Goal: Communication & Community: Answer question/provide support

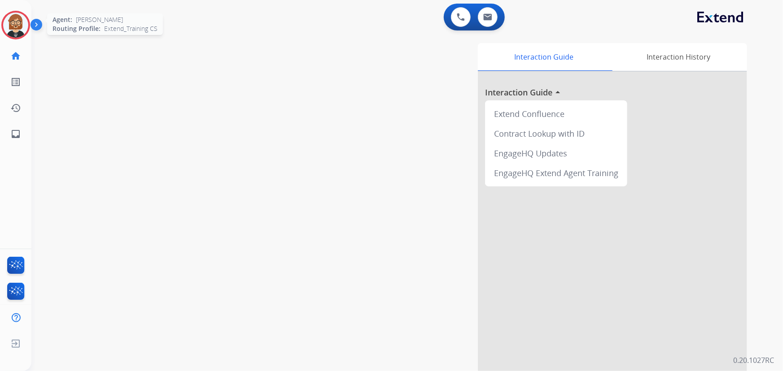
click at [20, 23] on img at bounding box center [15, 25] width 25 height 25
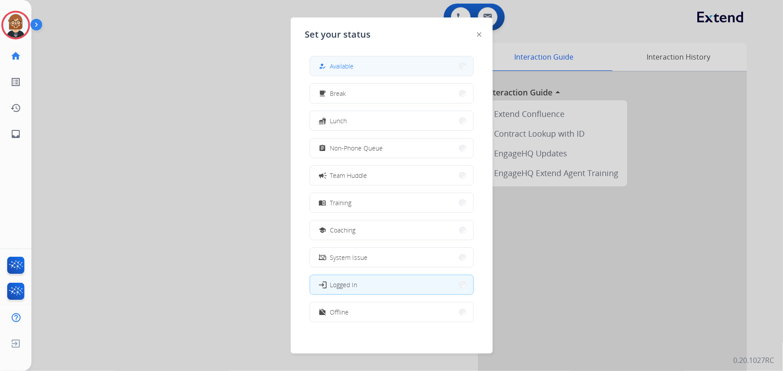
click at [360, 64] on button "how_to_reg Available" at bounding box center [391, 66] width 163 height 19
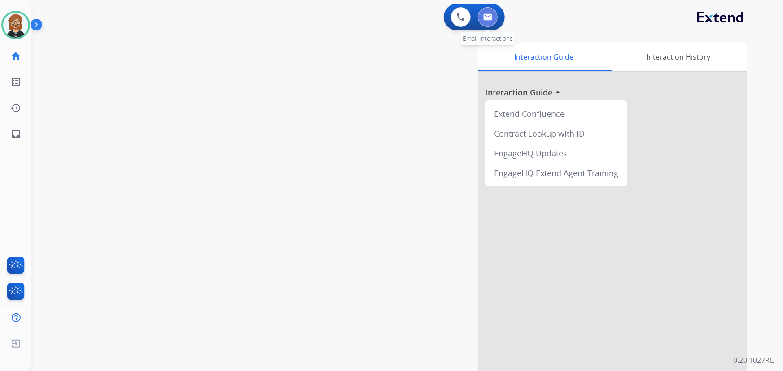
click at [485, 17] on img at bounding box center [487, 16] width 9 height 7
select select "**********"
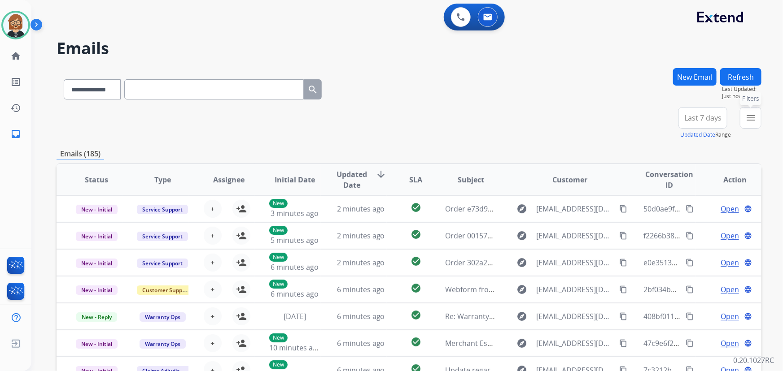
click at [753, 120] on mat-icon "menu" at bounding box center [750, 118] width 11 height 11
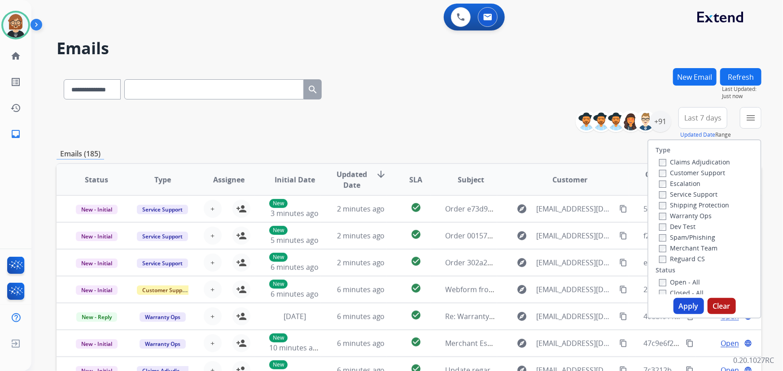
click at [678, 281] on label "Open - All" at bounding box center [679, 282] width 41 height 9
click at [688, 305] on button "Apply" at bounding box center [688, 306] width 30 height 16
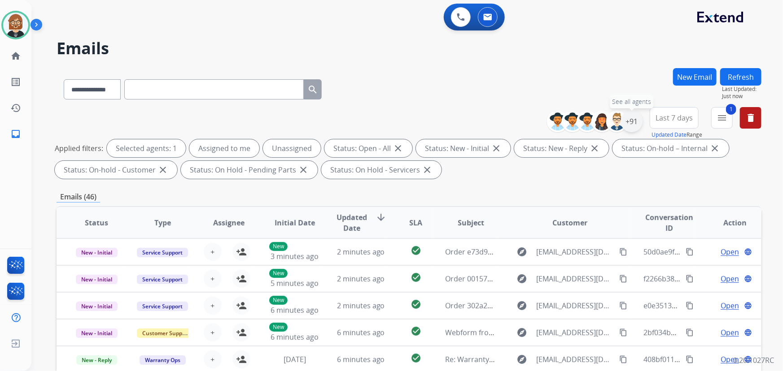
click at [632, 120] on div "+91" at bounding box center [632, 122] width 22 height 22
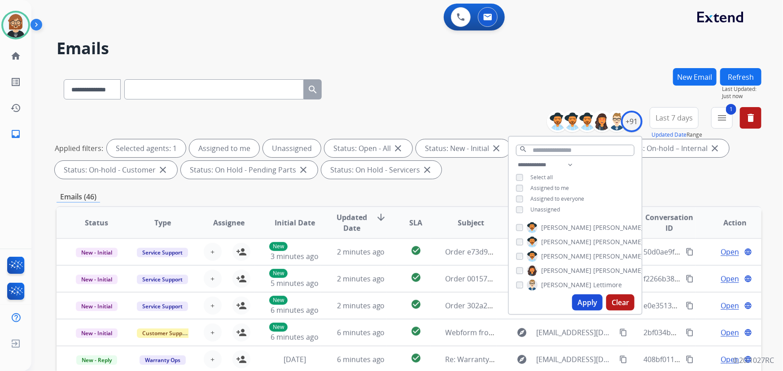
click at [543, 211] on span "Unassigned" at bounding box center [545, 210] width 30 height 8
click at [583, 304] on button "Apply" at bounding box center [587, 303] width 30 height 16
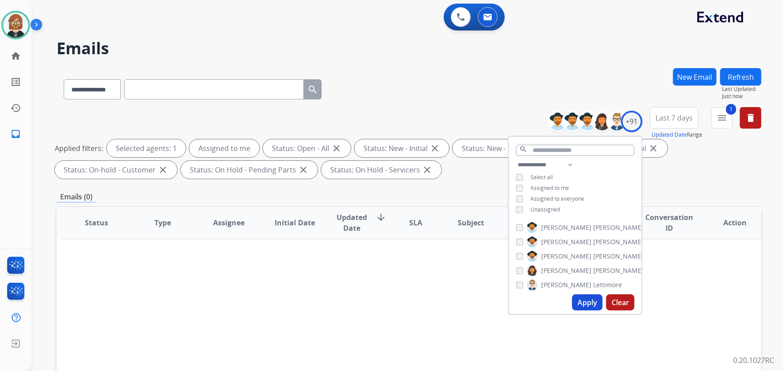
click at [459, 277] on div "Status Type Assignee Initial Date Updated Date arrow_downward SLA Subject Custo…" at bounding box center [409, 356] width 705 height 300
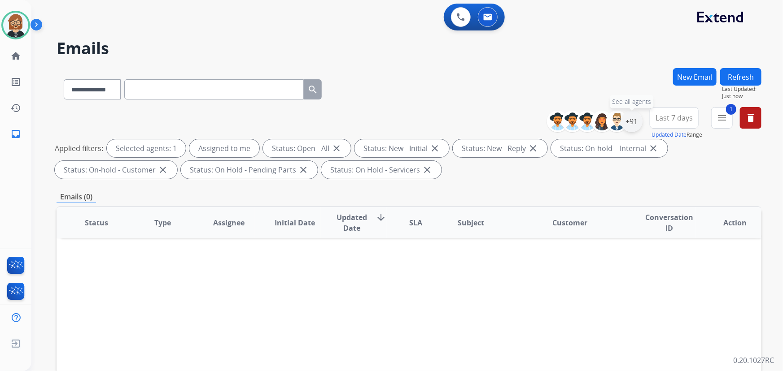
click at [631, 122] on div "+91" at bounding box center [632, 122] width 22 height 22
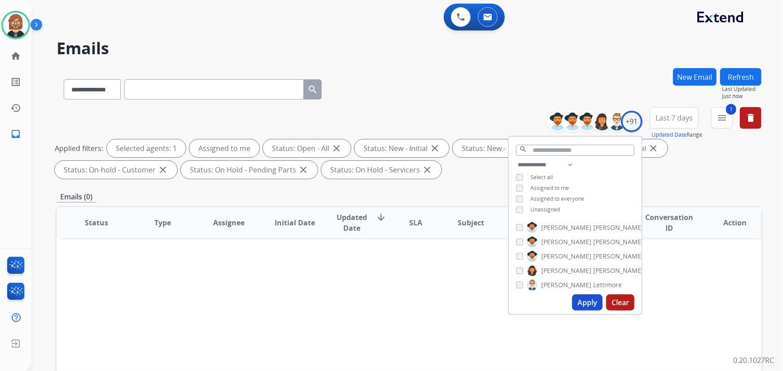
click at [548, 209] on span "Unassigned" at bounding box center [545, 210] width 30 height 8
click at [582, 301] on button "Apply" at bounding box center [587, 303] width 30 height 16
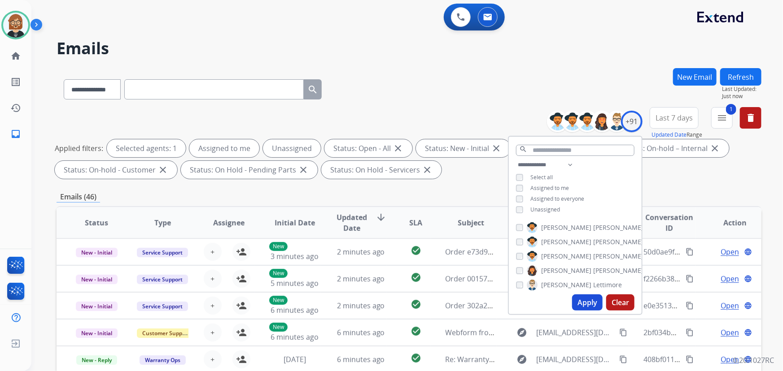
scroll to position [0, 0]
click at [480, 197] on div "Emails (46)" at bounding box center [409, 197] width 705 height 11
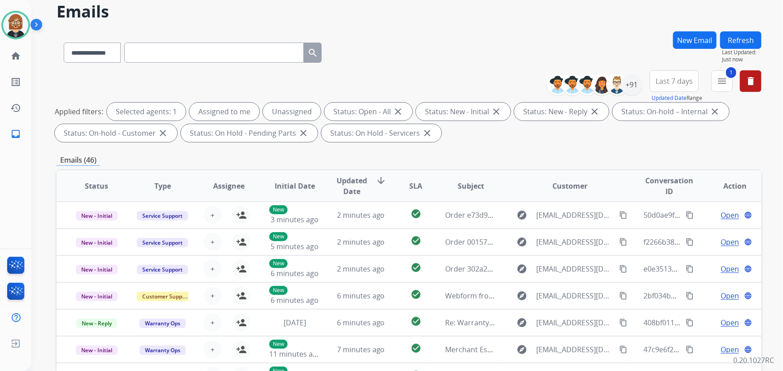
scroll to position [18, 0]
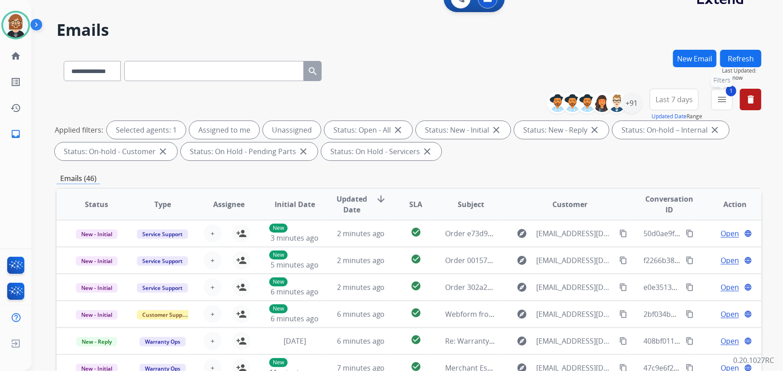
click at [720, 100] on mat-icon "menu" at bounding box center [721, 99] width 11 height 11
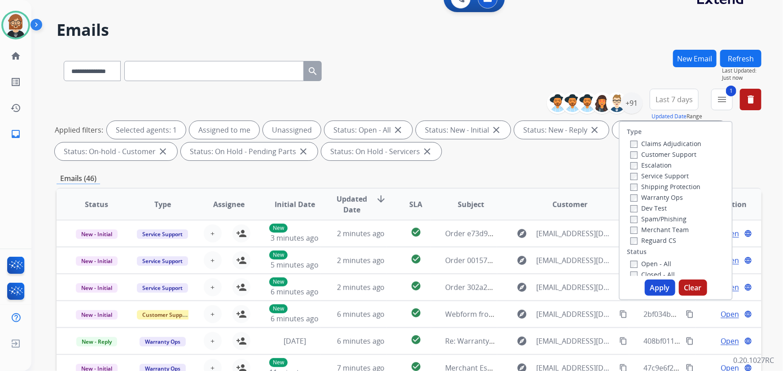
click at [648, 240] on label "Reguard CS" at bounding box center [653, 240] width 46 height 9
click at [656, 184] on label "Shipping Protection" at bounding box center [665, 187] width 70 height 9
click at [657, 153] on label "Customer Support" at bounding box center [663, 154] width 66 height 9
click at [655, 284] on button "Apply" at bounding box center [659, 288] width 30 height 16
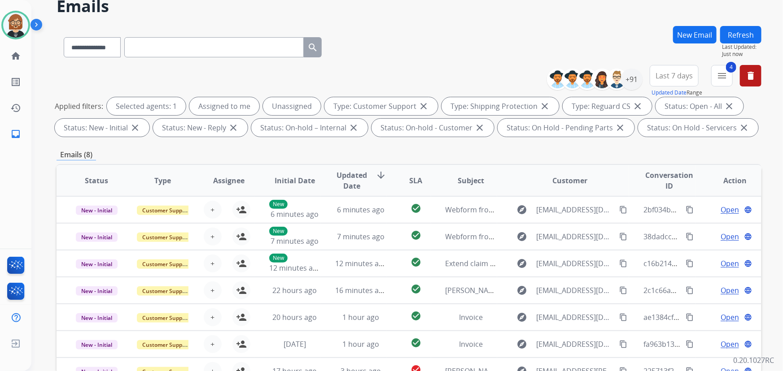
scroll to position [182, 0]
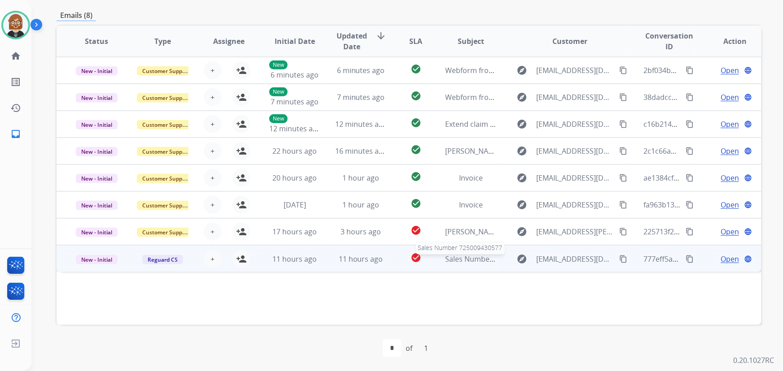
click at [466, 263] on span "Sales Number 725009430577" at bounding box center [494, 259] width 98 height 10
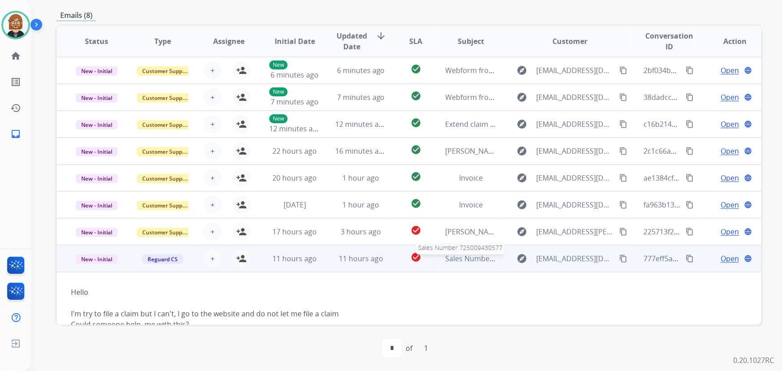
scroll to position [51, 0]
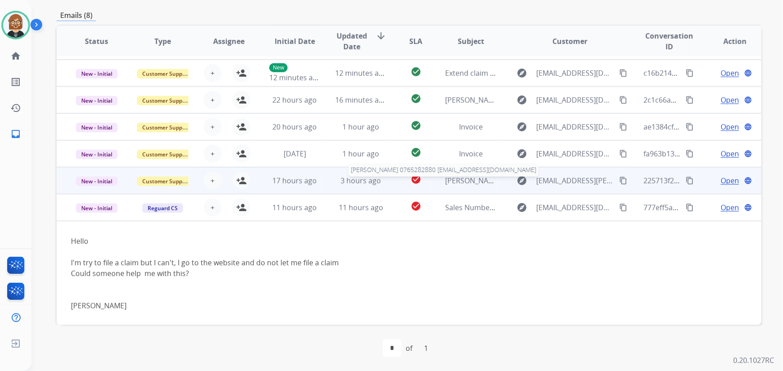
click at [445, 181] on span "mohit gambhir 0765282880 g.mohit20@gmail.com" at bounding box center [553, 181] width 216 height 10
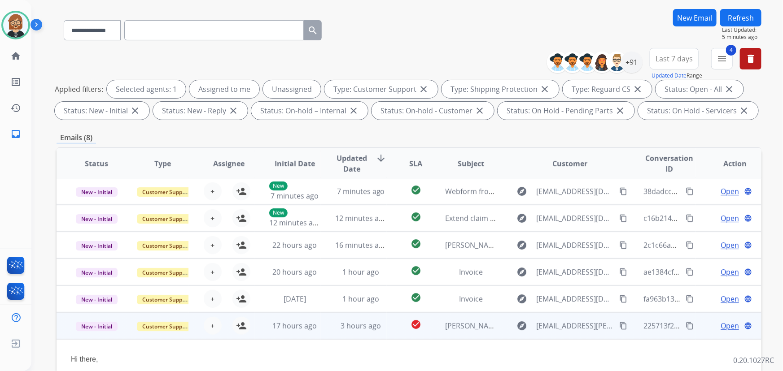
scroll to position [0, 0]
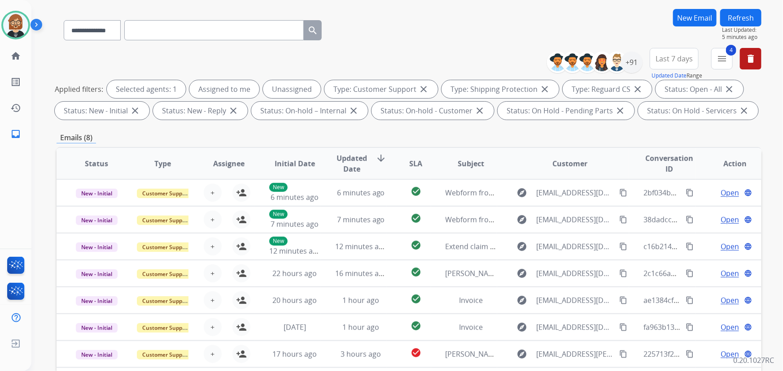
click at [740, 10] on button "Refresh" at bounding box center [740, 17] width 41 height 17
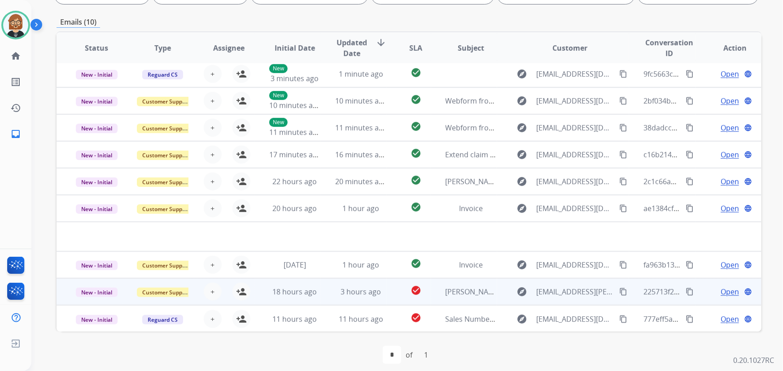
scroll to position [182, 0]
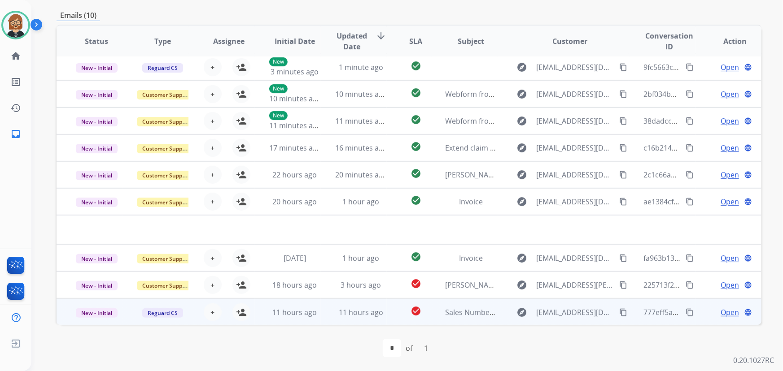
click at [333, 318] on td "11 hours ago" at bounding box center [354, 312] width 66 height 27
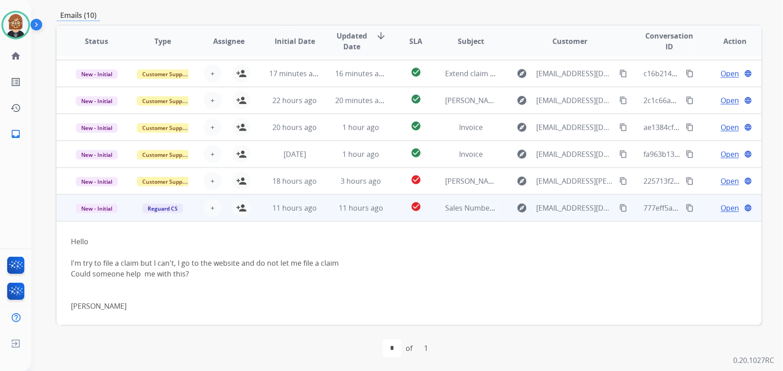
scroll to position [105, 0]
click at [243, 208] on mat-icon "person_add" at bounding box center [241, 207] width 11 height 11
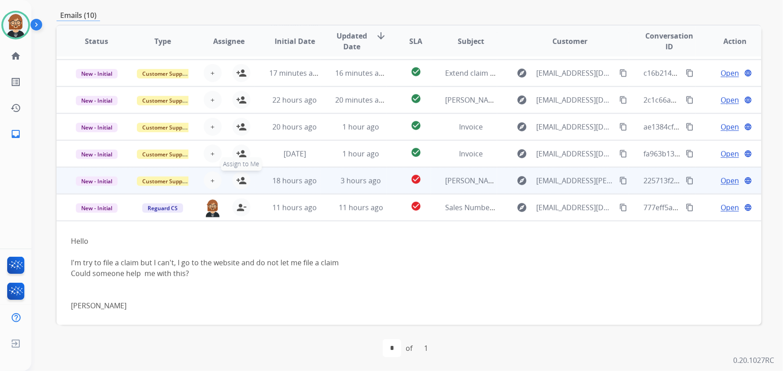
click at [238, 177] on mat-icon "person_add" at bounding box center [241, 180] width 11 height 11
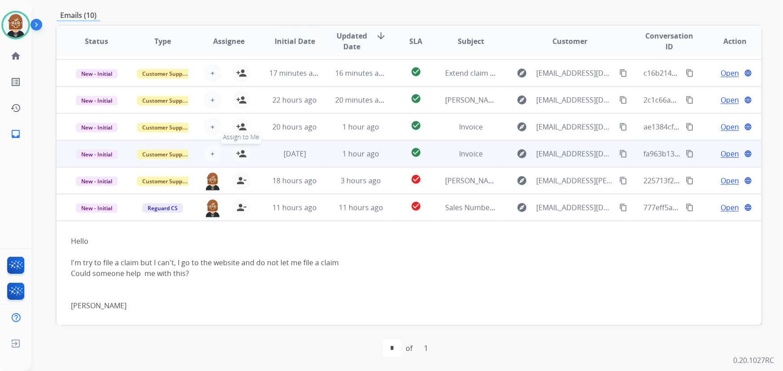
click at [242, 154] on mat-icon "person_add" at bounding box center [241, 153] width 11 height 11
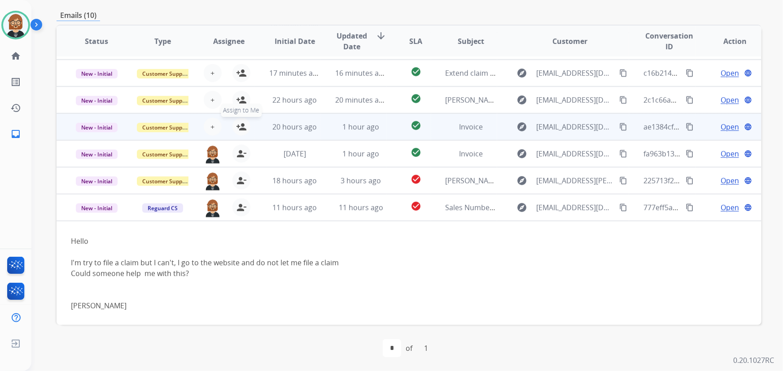
click at [244, 130] on mat-icon "person_add" at bounding box center [241, 127] width 11 height 11
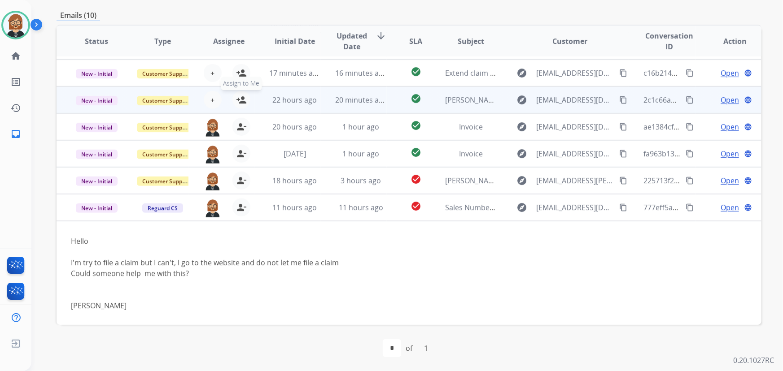
click at [238, 100] on mat-icon "person_add" at bounding box center [241, 100] width 11 height 11
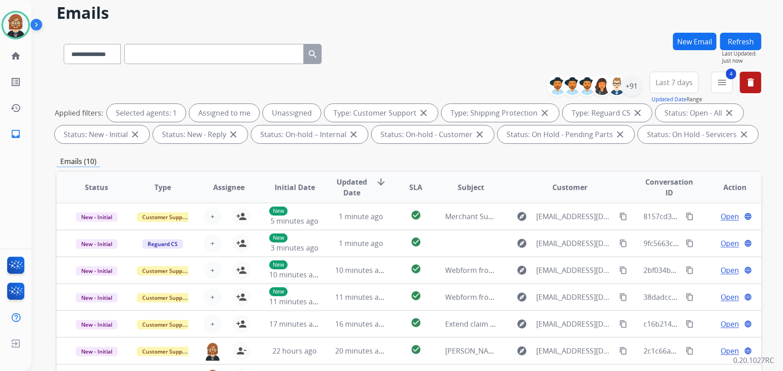
scroll to position [18, 0]
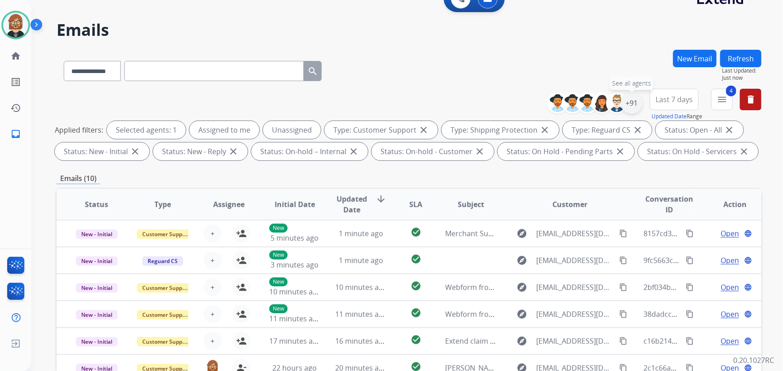
click at [636, 102] on div "+91" at bounding box center [632, 103] width 22 height 22
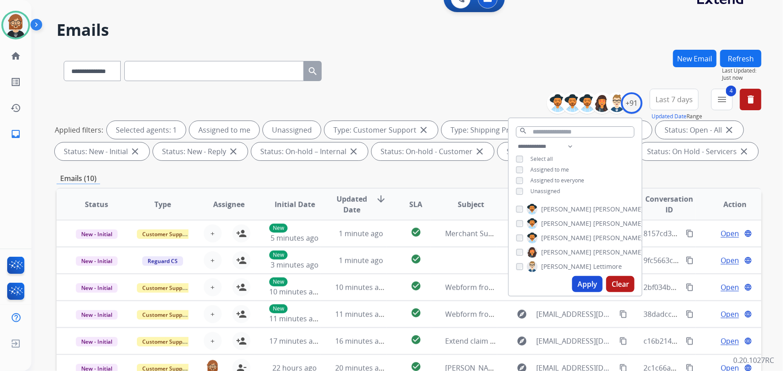
click at [540, 191] on span "Unassigned" at bounding box center [545, 191] width 30 height 8
click at [588, 286] on button "Apply" at bounding box center [587, 284] width 30 height 16
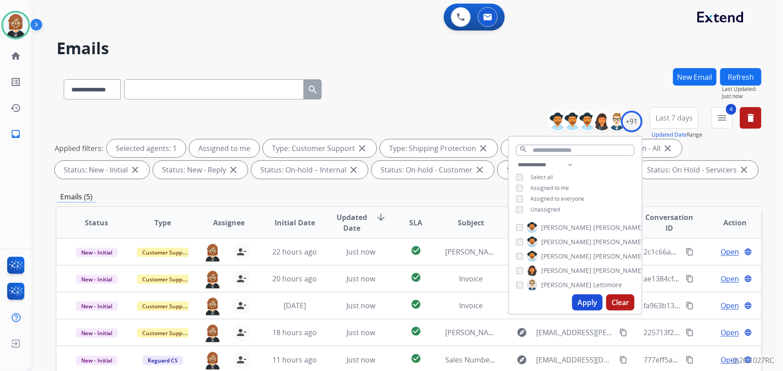
click at [423, 188] on div "**********" at bounding box center [409, 310] width 705 height 485
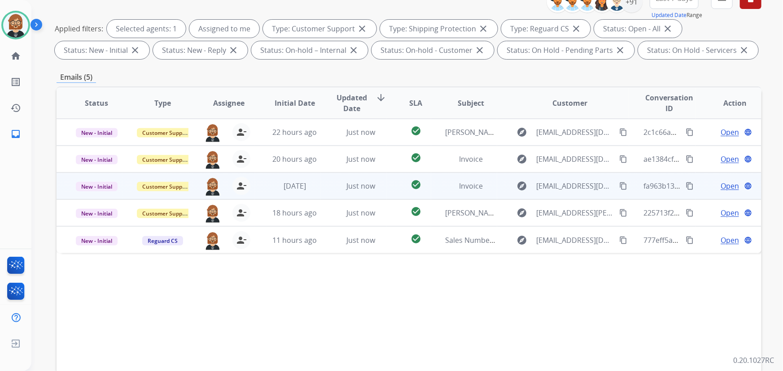
scroll to position [182, 0]
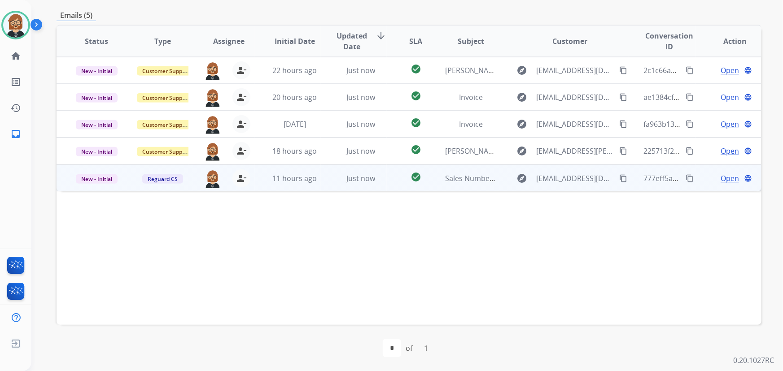
click at [359, 186] on td "Just now" at bounding box center [354, 178] width 66 height 27
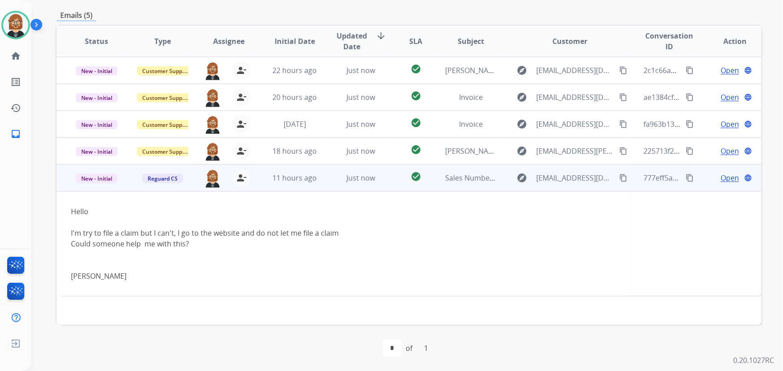
click at [727, 181] on span "Open" at bounding box center [729, 178] width 18 height 11
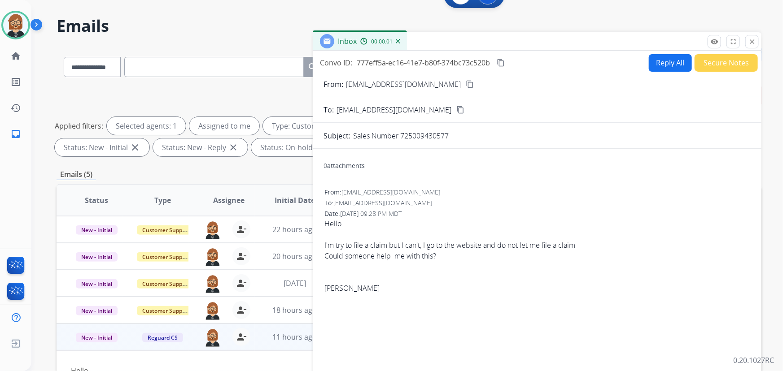
scroll to position [0, 0]
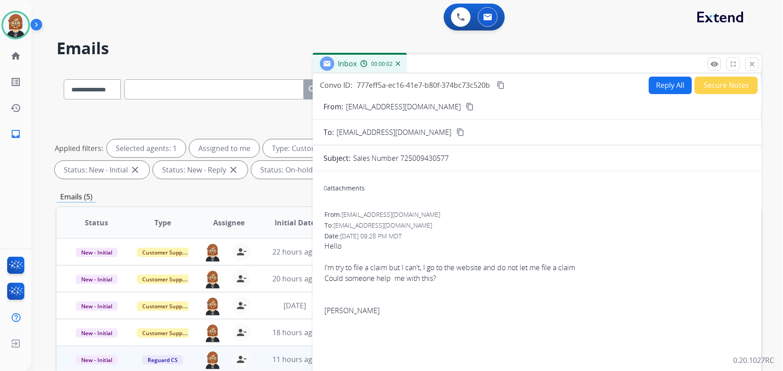
click at [663, 86] on button "Reply All" at bounding box center [670, 85] width 43 height 17
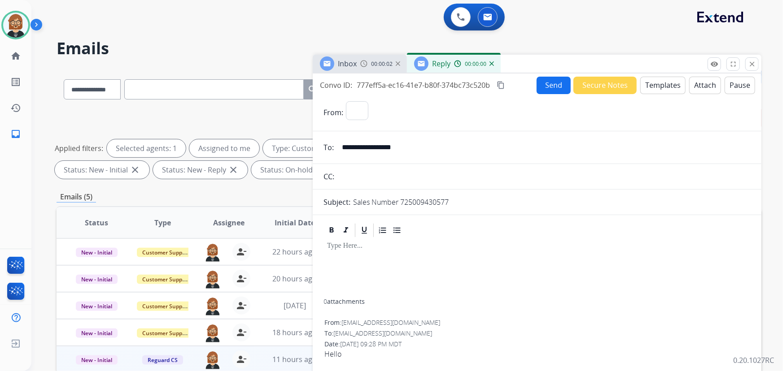
select select "**********"
click at [649, 79] on button "Templates" at bounding box center [662, 85] width 45 height 17
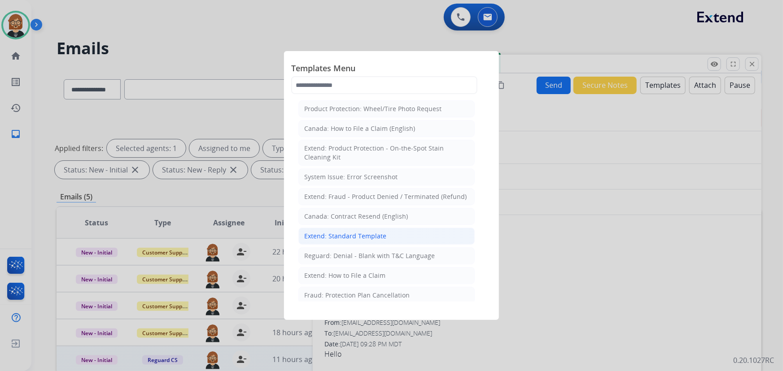
click at [357, 236] on div "Extend: Standard Template" at bounding box center [345, 236] width 82 height 9
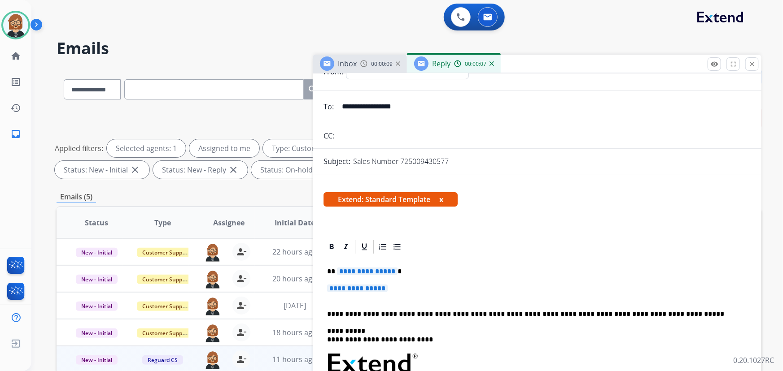
scroll to position [81, 0]
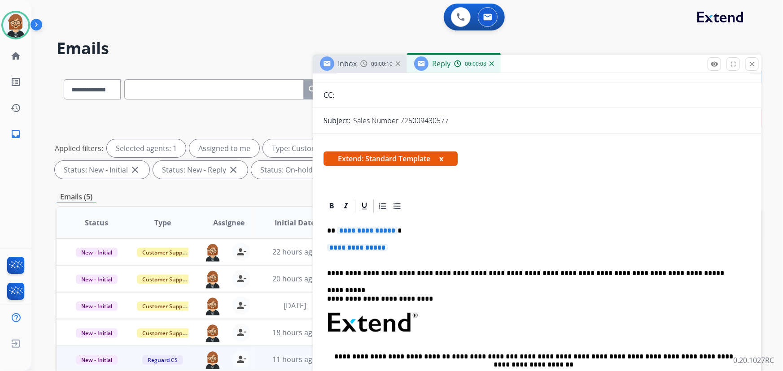
click at [370, 229] on span "**********" at bounding box center [367, 231] width 61 height 8
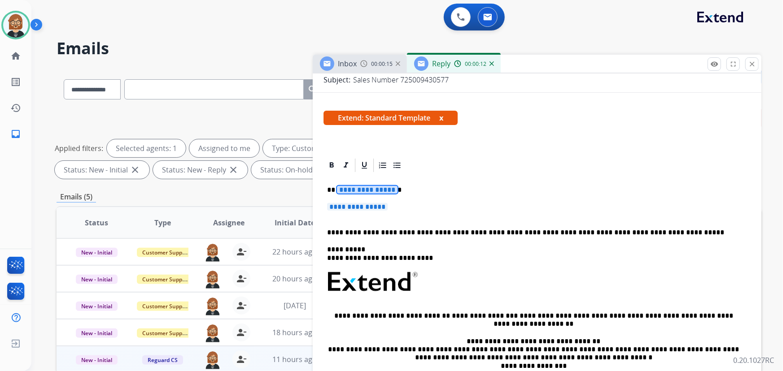
scroll to position [99, 0]
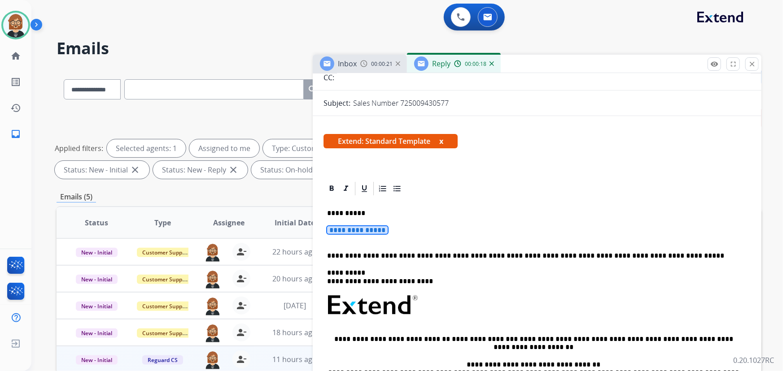
click at [357, 232] on span "**********" at bounding box center [357, 230] width 61 height 8
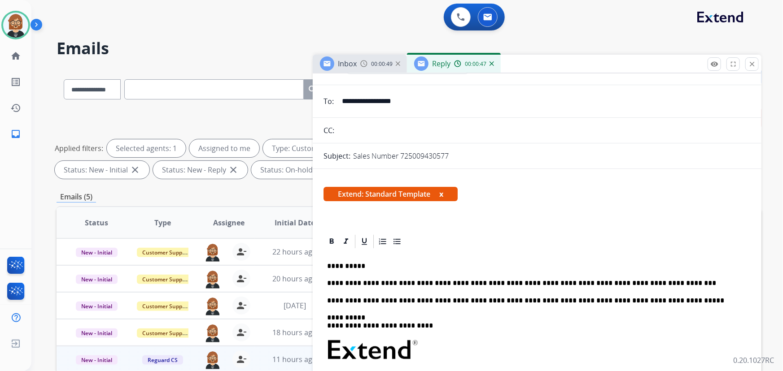
scroll to position [0, 0]
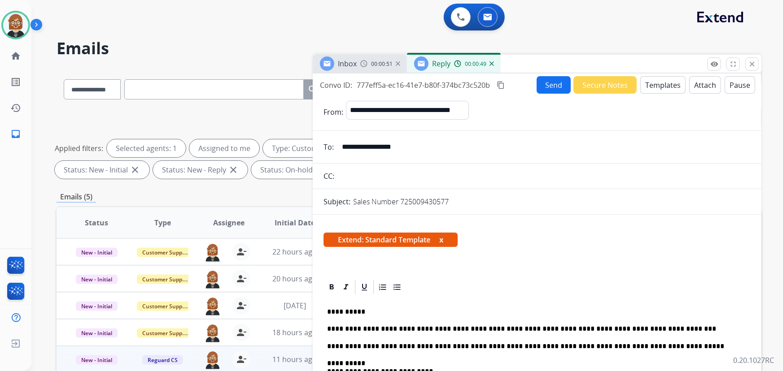
click at [561, 86] on button "Send" at bounding box center [553, 84] width 34 height 17
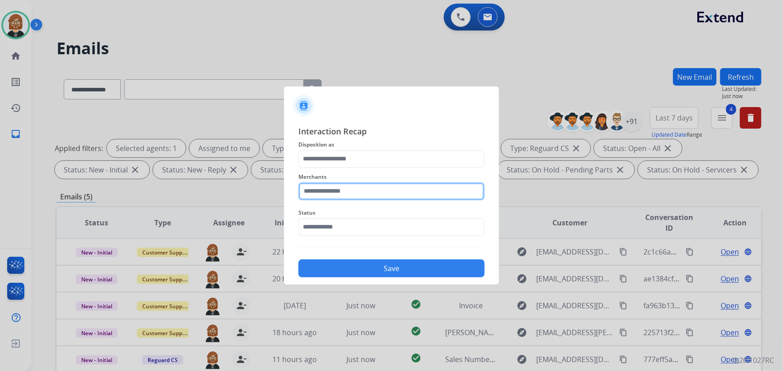
click at [352, 192] on input "text" at bounding box center [391, 192] width 186 height 18
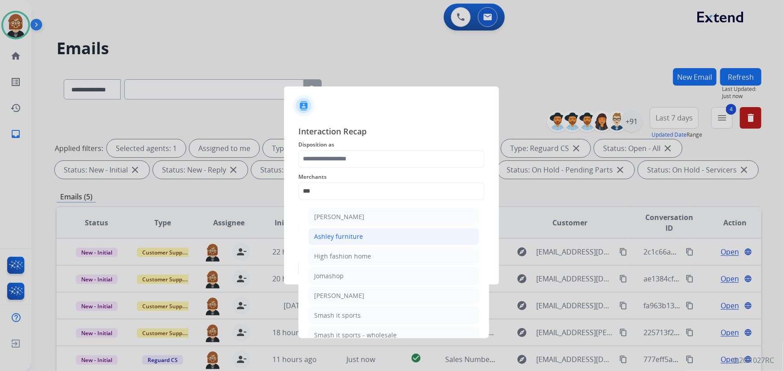
click at [372, 244] on li "Ashley furniture" at bounding box center [393, 236] width 171 height 17
type input "**********"
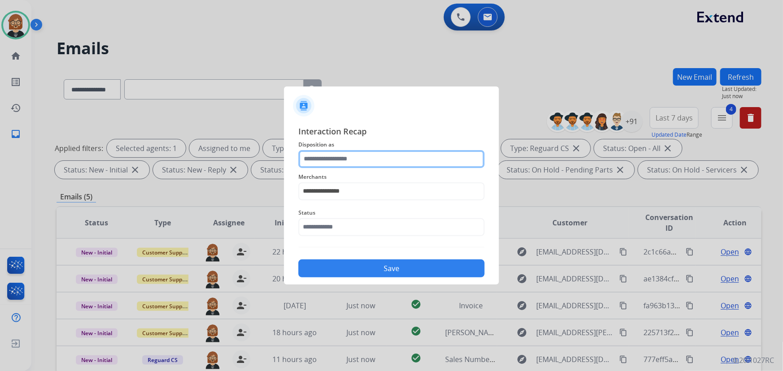
click at [393, 154] on input "text" at bounding box center [391, 159] width 186 height 18
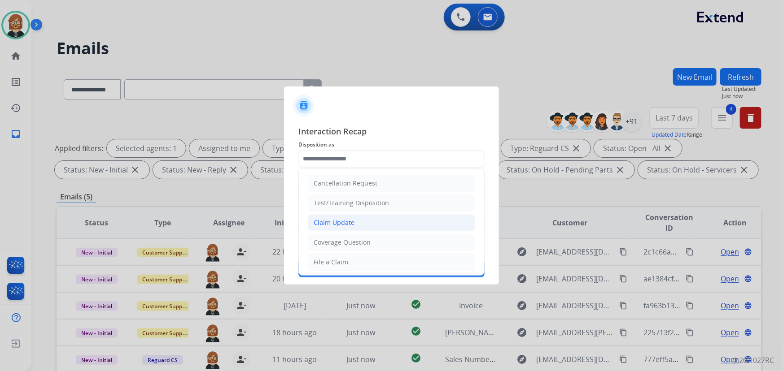
click at [392, 219] on li "Claim Update" at bounding box center [391, 222] width 167 height 17
type input "**********"
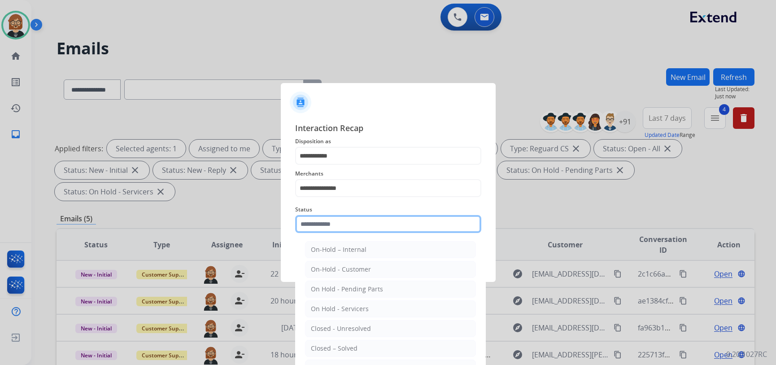
click at [383, 233] on div "Status On-Hold – Internal On-Hold - Customer On Hold - Pending Parts On Hold - …" at bounding box center [388, 218] width 186 height 36
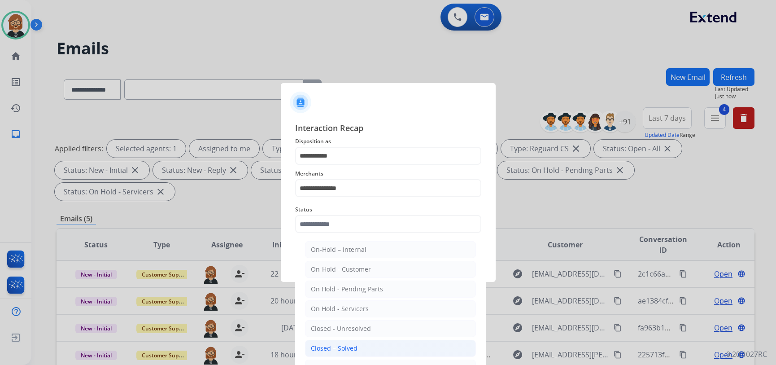
click at [378, 349] on li "Closed – Solved" at bounding box center [390, 348] width 171 height 17
type input "**********"
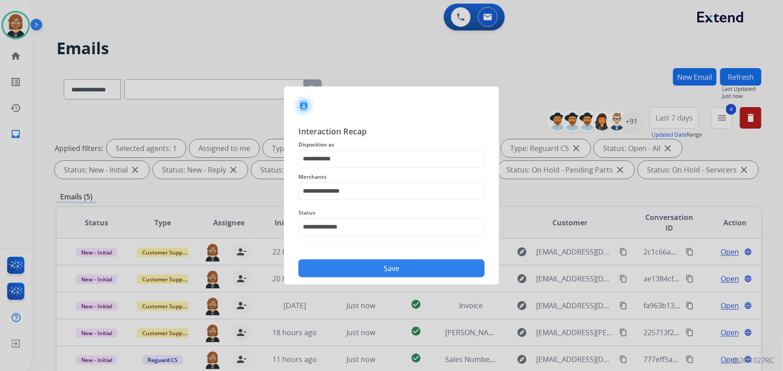
click at [396, 277] on button "Save" at bounding box center [391, 269] width 186 height 18
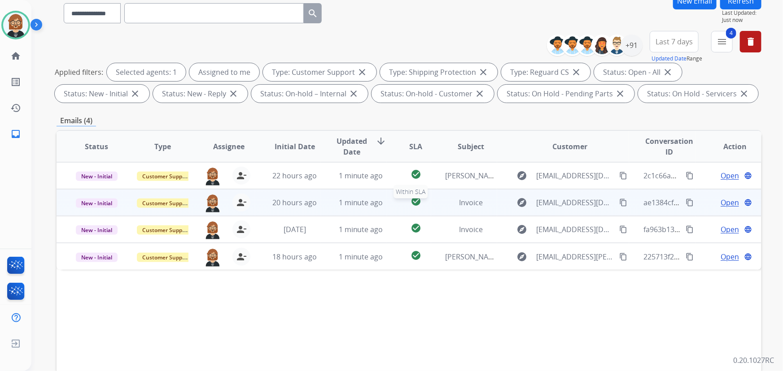
scroll to position [81, 0]
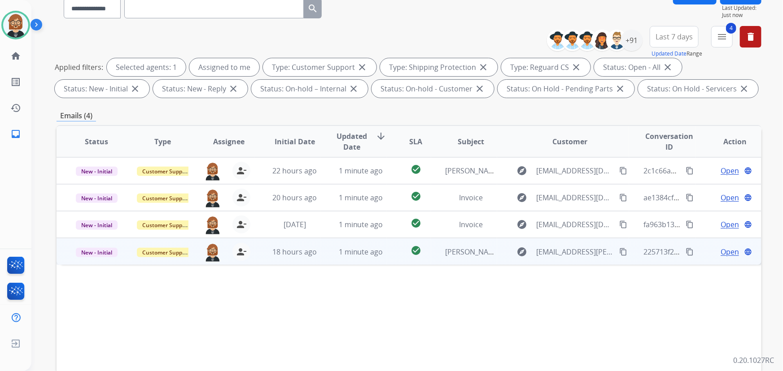
click at [330, 253] on td "1 minute ago" at bounding box center [354, 251] width 66 height 27
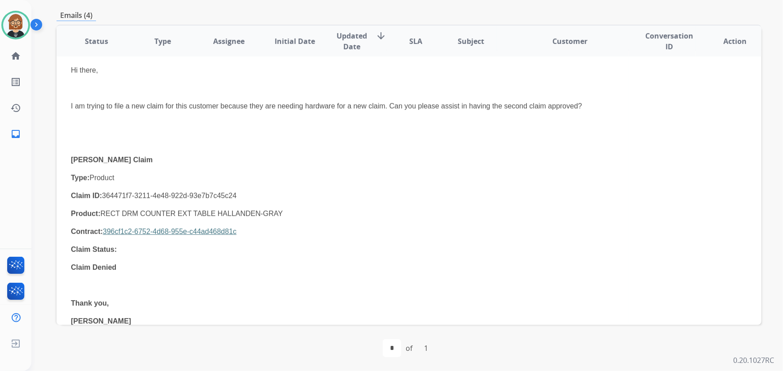
scroll to position [155, 0]
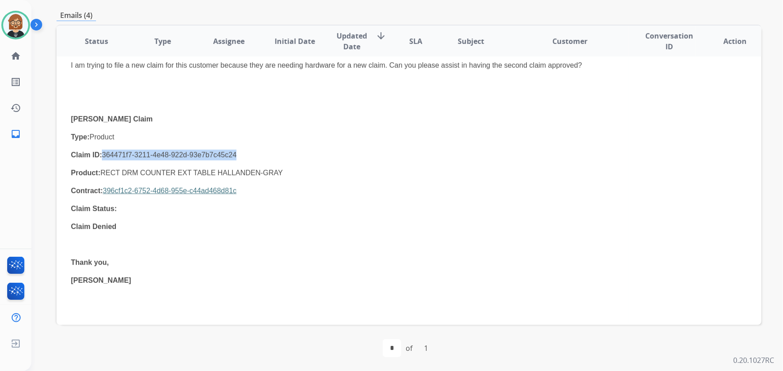
drag, startPoint x: 248, startPoint y: 153, endPoint x: 103, endPoint y: 158, distance: 144.9
click at [103, 158] on p "Claim ID: 364471f7-3211-4e48-922d-93e7b7c45c24" at bounding box center [343, 155] width 544 height 11
copy p "364471f7-3211-4e48-922d-93e7b7c45c24"
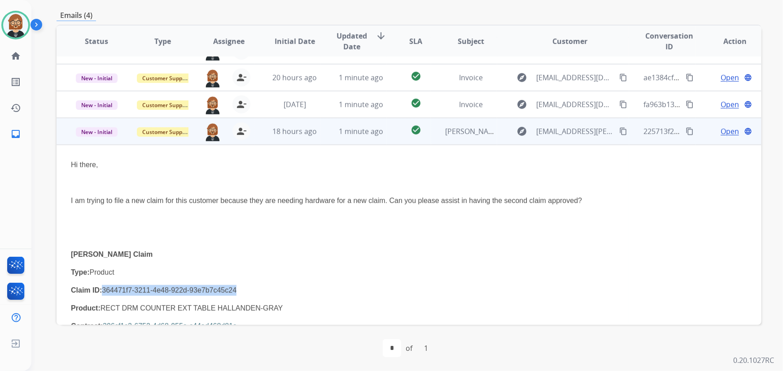
scroll to position [0, 0]
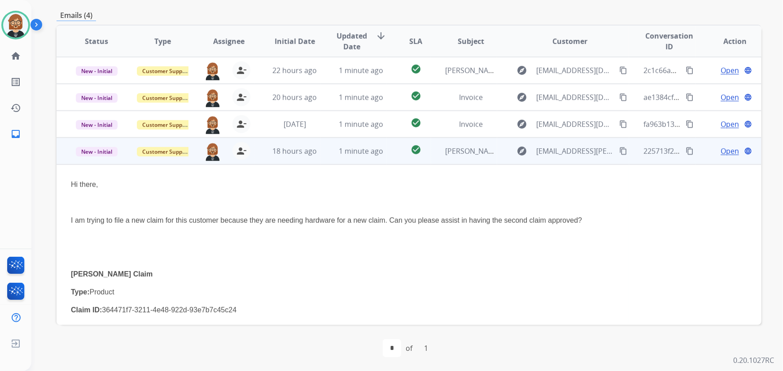
click at [721, 152] on span "Open" at bounding box center [729, 151] width 18 height 11
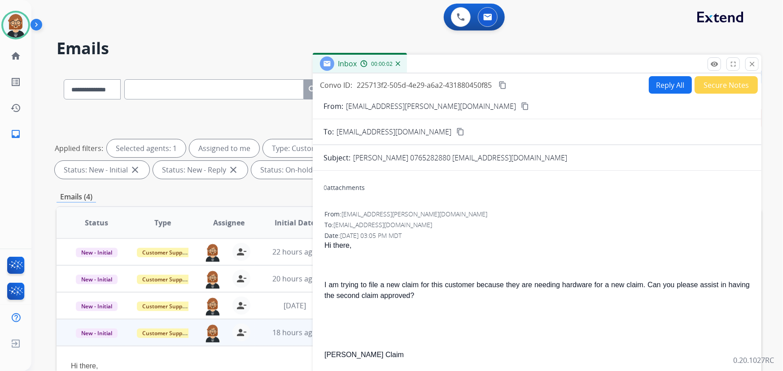
click at [660, 84] on button "Reply All" at bounding box center [670, 84] width 43 height 17
select select "**********"
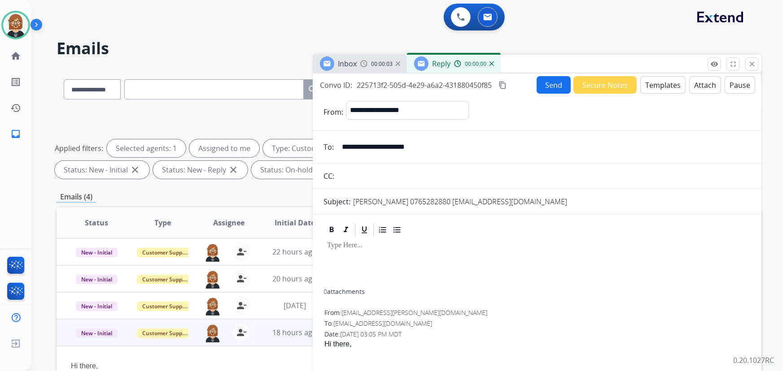
click at [655, 86] on button "Templates" at bounding box center [662, 84] width 45 height 17
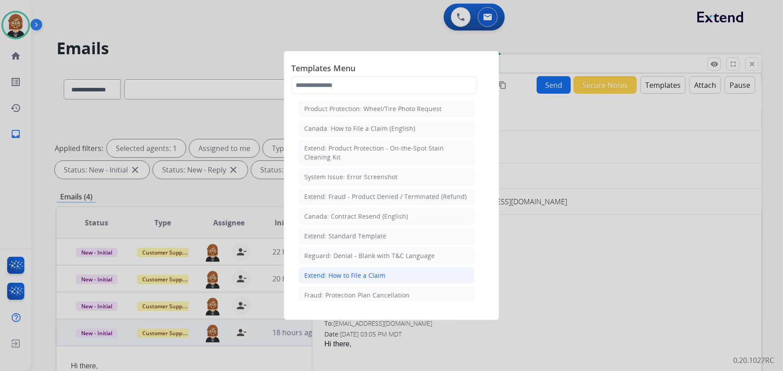
click at [372, 275] on div "Extend: How to File a Claim" at bounding box center [344, 275] width 81 height 9
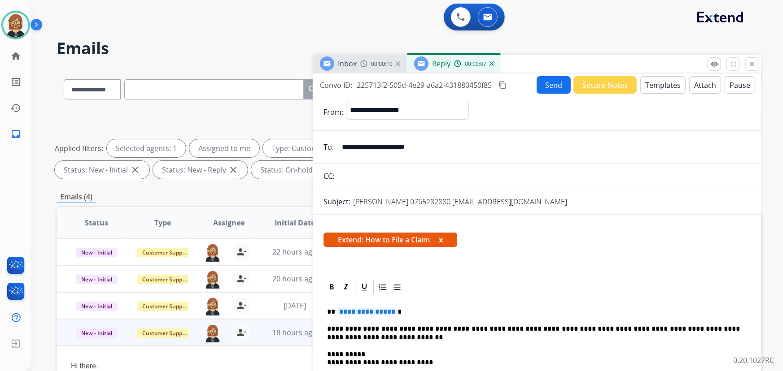
click at [664, 79] on button "Templates" at bounding box center [662, 84] width 45 height 17
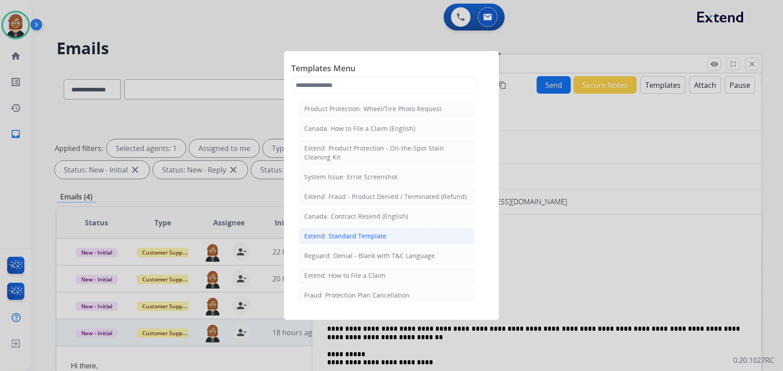
click at [362, 232] on div "Extend: Standard Template" at bounding box center [345, 236] width 82 height 9
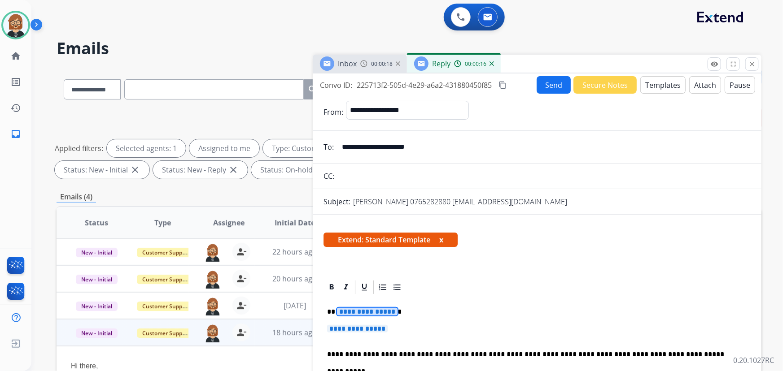
click at [368, 313] on span "**********" at bounding box center [367, 312] width 61 height 8
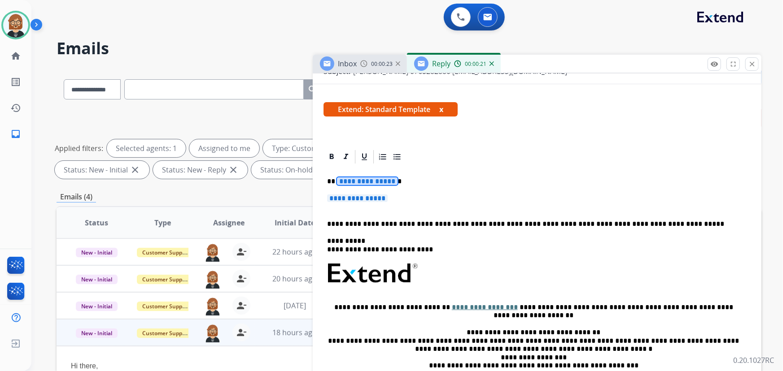
scroll to position [98, 0]
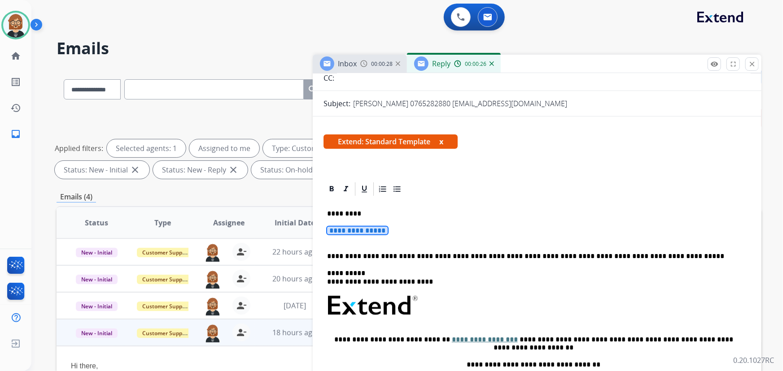
click at [356, 229] on span "**********" at bounding box center [357, 231] width 61 height 8
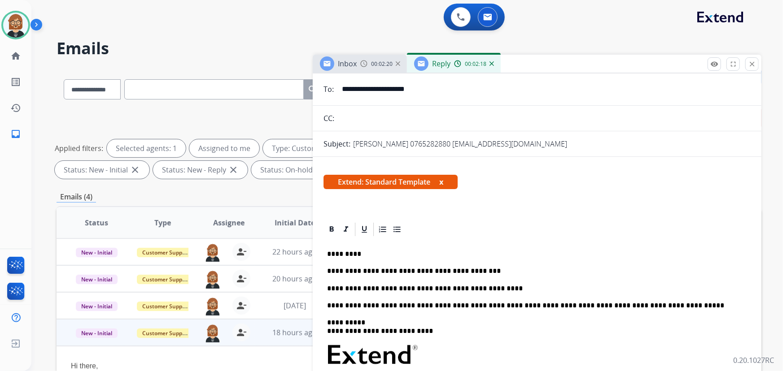
scroll to position [0, 0]
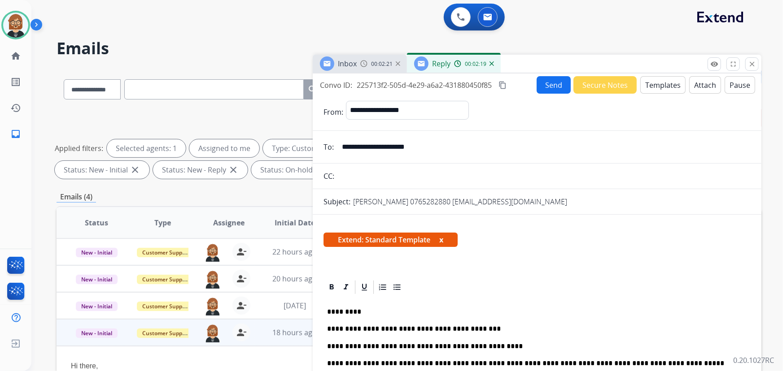
click at [557, 76] on div "Send Secure Notes Templates Attach Pause" at bounding box center [645, 84] width 218 height 17
click at [553, 85] on button "Send" at bounding box center [553, 84] width 34 height 17
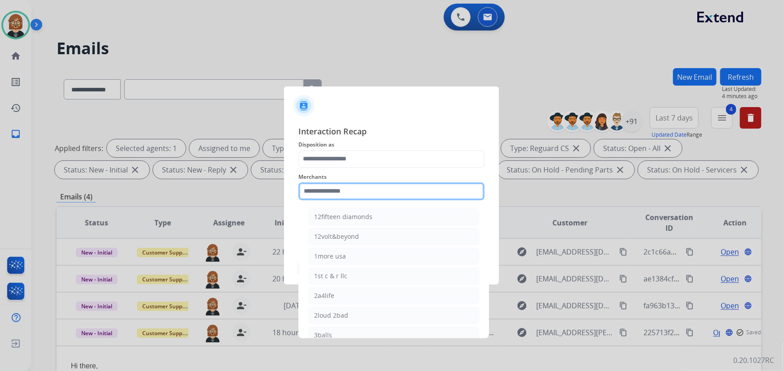
click at [381, 187] on input "text" at bounding box center [391, 192] width 186 height 18
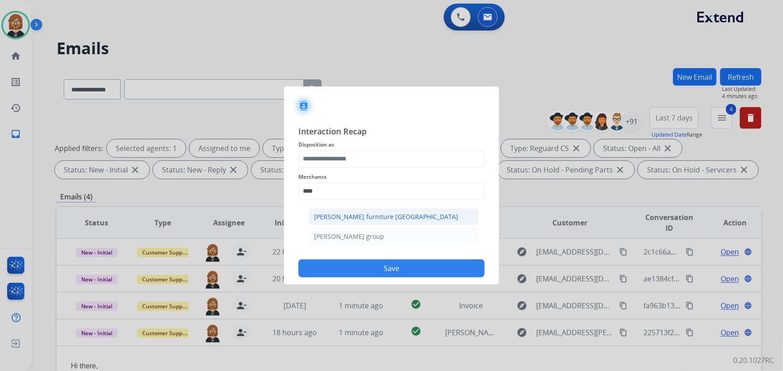
click at [347, 215] on div "Dufresne furniture canada" at bounding box center [386, 217] width 144 height 9
type input "**********"
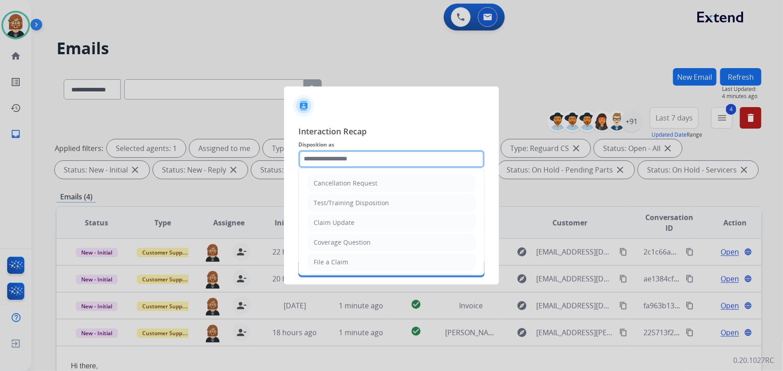
click at [352, 163] on input "text" at bounding box center [391, 159] width 186 height 18
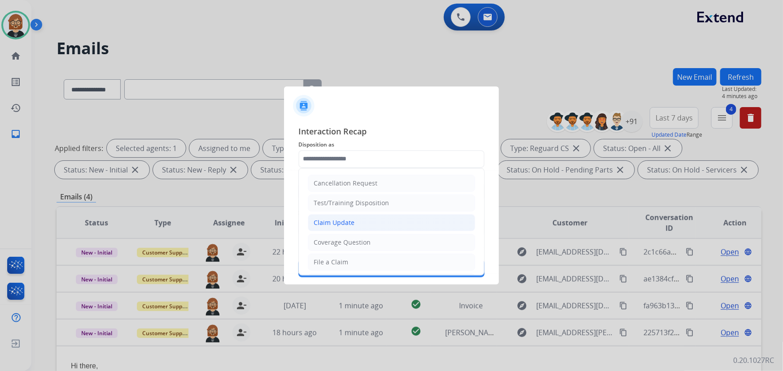
click at [365, 218] on li "Claim Update" at bounding box center [391, 222] width 167 height 17
type input "**********"
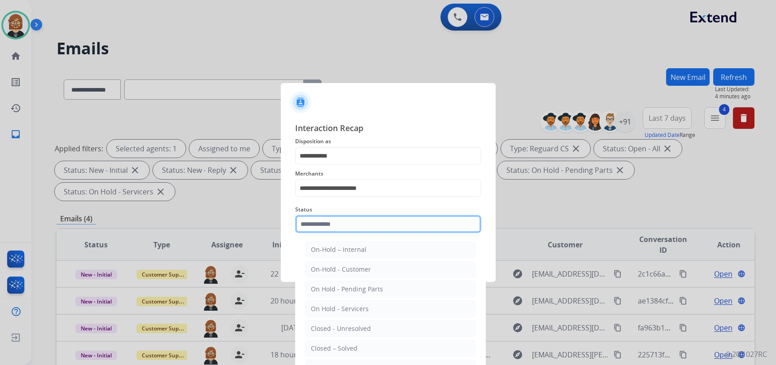
click at [361, 230] on input "text" at bounding box center [388, 224] width 186 height 18
click at [370, 344] on li "Closed – Solved" at bounding box center [390, 348] width 171 height 17
type input "**********"
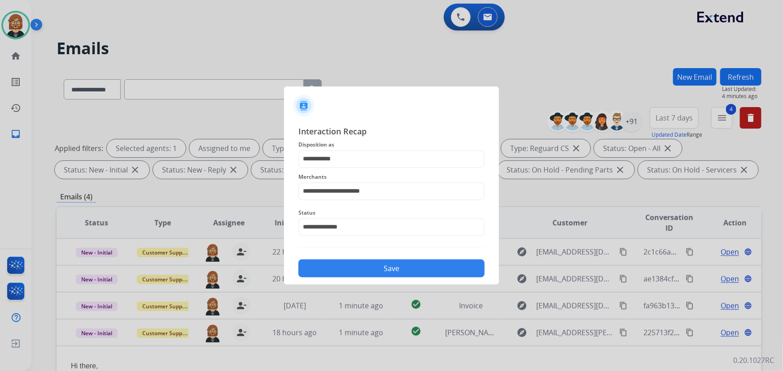
click at [380, 269] on button "Save" at bounding box center [391, 269] width 186 height 18
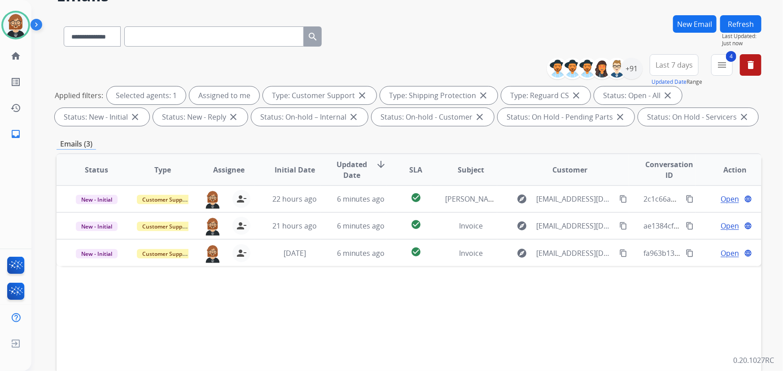
scroll to position [81, 0]
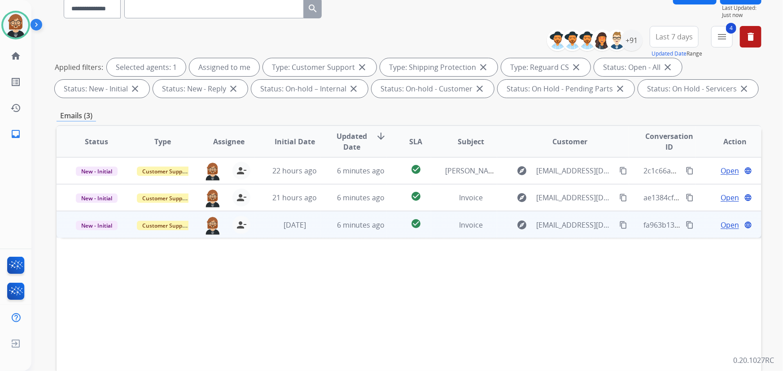
click at [379, 230] on td "6 minutes ago" at bounding box center [354, 224] width 66 height 27
click at [724, 226] on span "Open" at bounding box center [729, 224] width 18 height 11
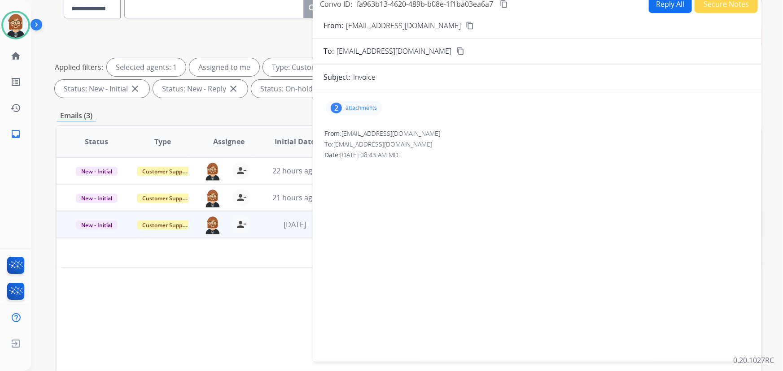
click at [192, 321] on div "Status Type Assignee Initial Date Updated Date arrow_downward SLA Subject Custo…" at bounding box center [409, 275] width 705 height 300
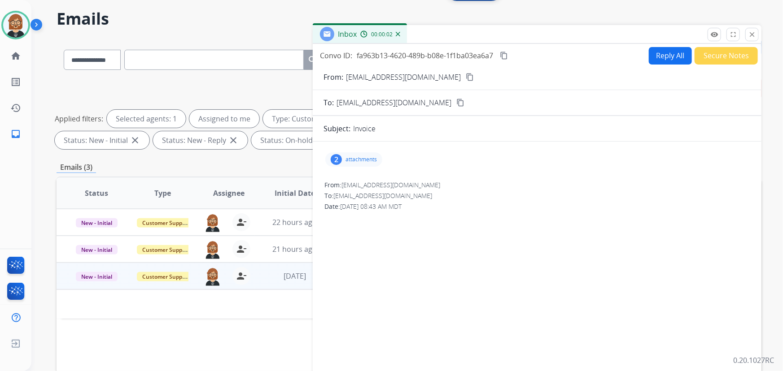
scroll to position [0, 0]
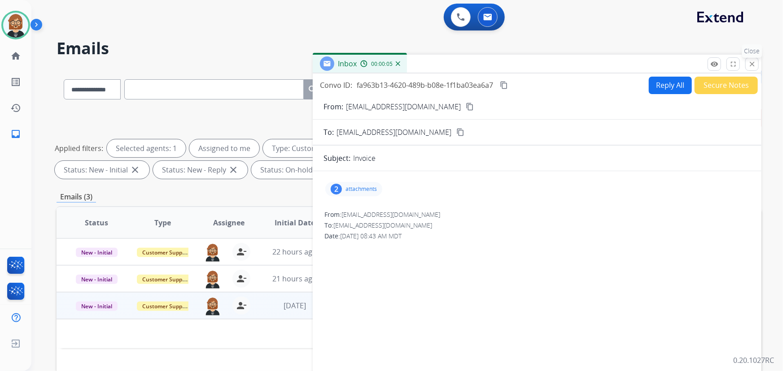
click at [752, 67] on mat-icon "close" at bounding box center [752, 64] width 8 height 8
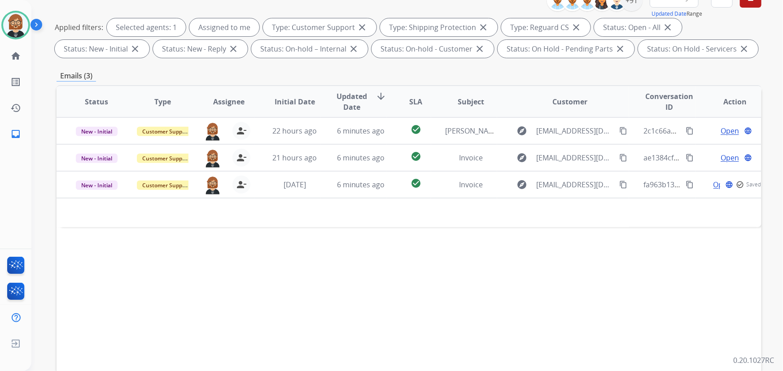
scroll to position [122, 0]
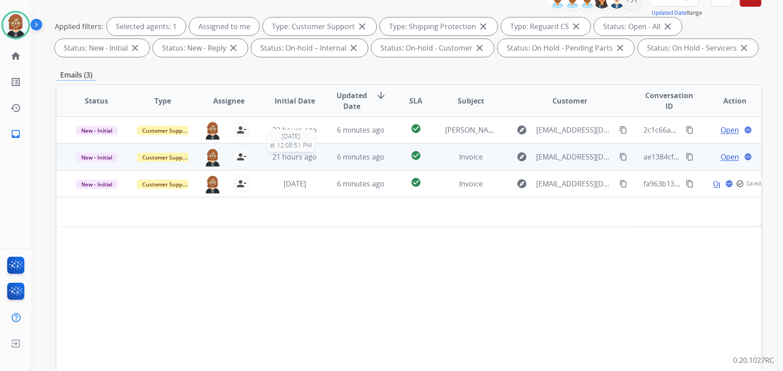
click at [298, 156] on span "21 hours ago" at bounding box center [294, 157] width 44 height 10
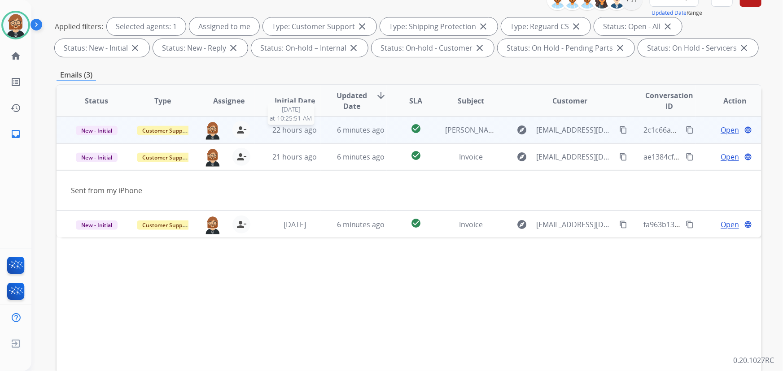
click at [307, 129] on span "22 hours ago" at bounding box center [294, 130] width 44 height 10
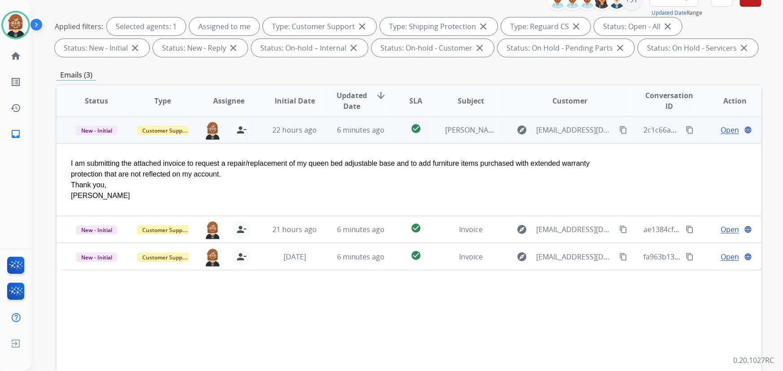
click at [724, 130] on span "Open" at bounding box center [729, 130] width 18 height 11
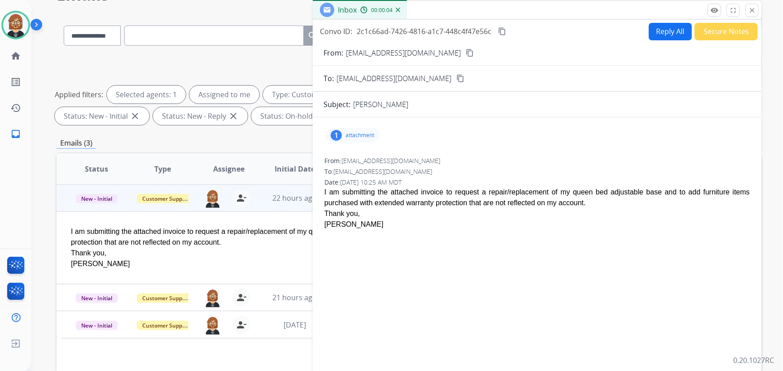
scroll to position [40, 0]
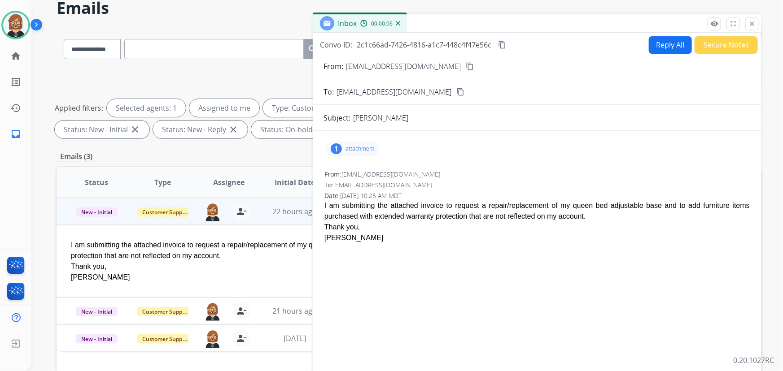
click at [362, 147] on p "attachment" at bounding box center [359, 148] width 29 height 7
click at [359, 183] on div "picture_as_pdf" at bounding box center [356, 173] width 45 height 31
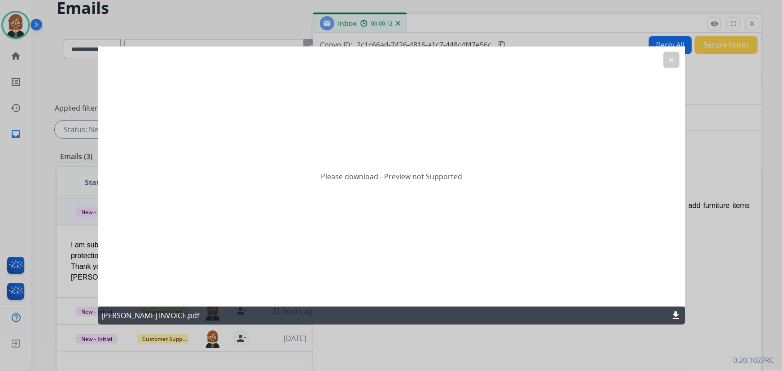
click at [670, 63] on mat-icon "clear" at bounding box center [671, 60] width 8 height 8
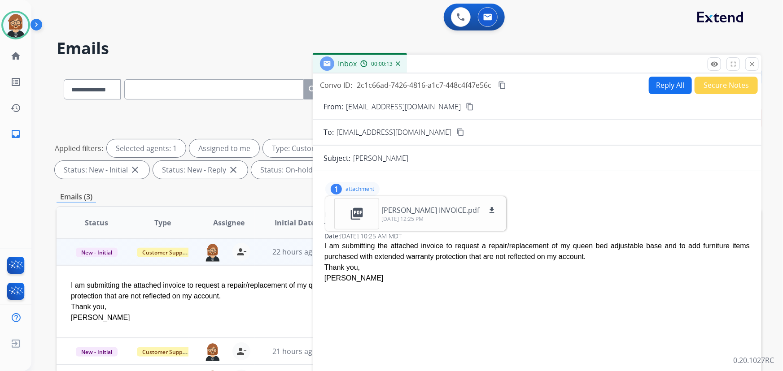
scroll to position [0, 0]
click at [756, 68] on button "close Close" at bounding box center [751, 63] width 13 height 13
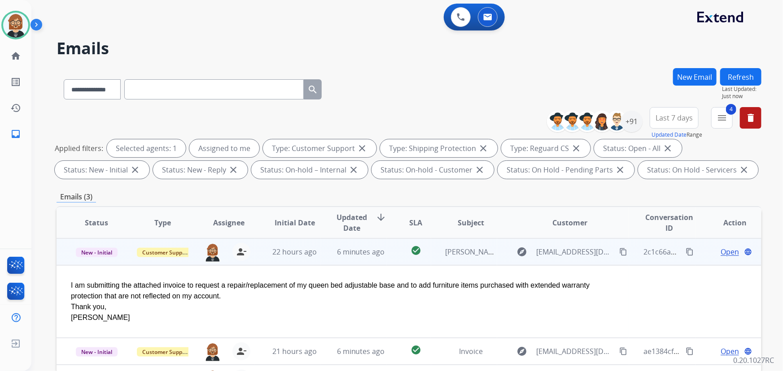
click at [619, 253] on mat-icon "content_copy" at bounding box center [623, 252] width 8 height 8
click at [720, 252] on span "Open" at bounding box center [729, 252] width 18 height 11
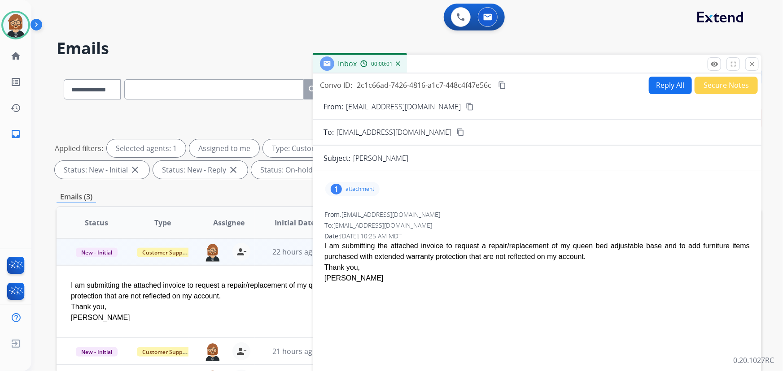
click at [662, 84] on button "Reply All" at bounding box center [670, 85] width 43 height 17
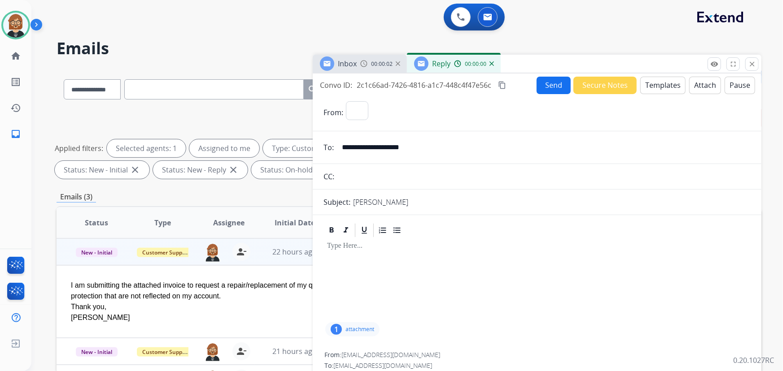
select select "**********"
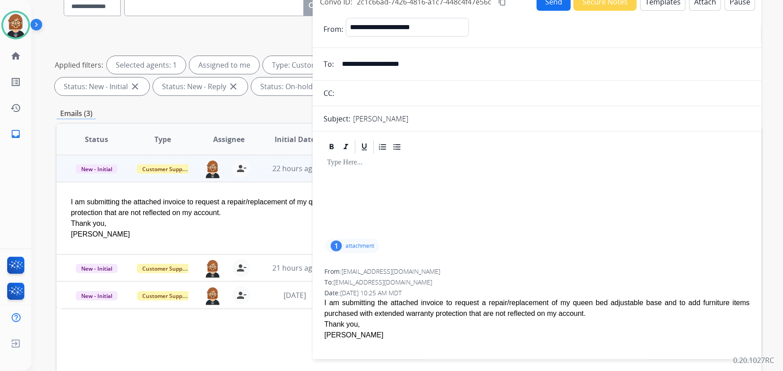
scroll to position [81, 0]
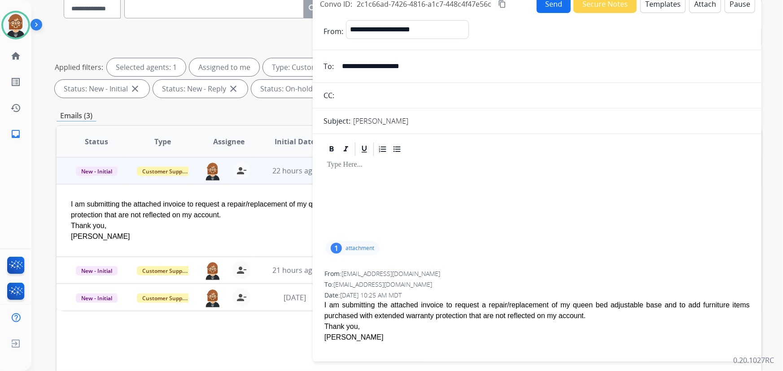
click at [647, 8] on button "Templates" at bounding box center [662, 4] width 45 height 17
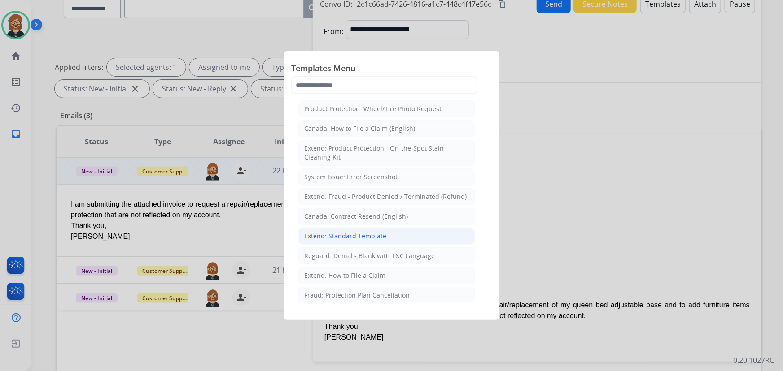
click at [370, 239] on div "Extend: Standard Template" at bounding box center [345, 236] width 82 height 9
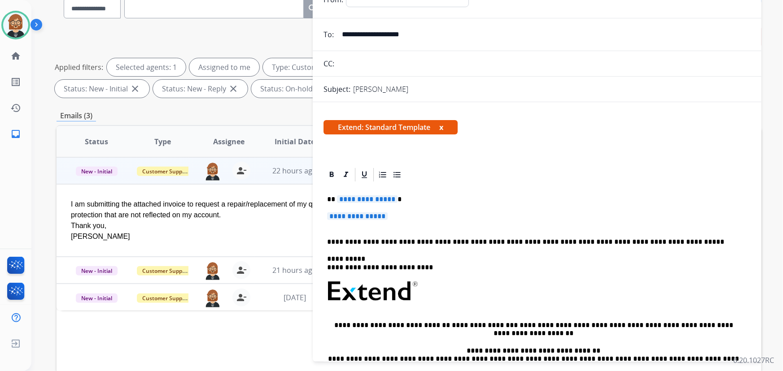
scroll to position [40, 0]
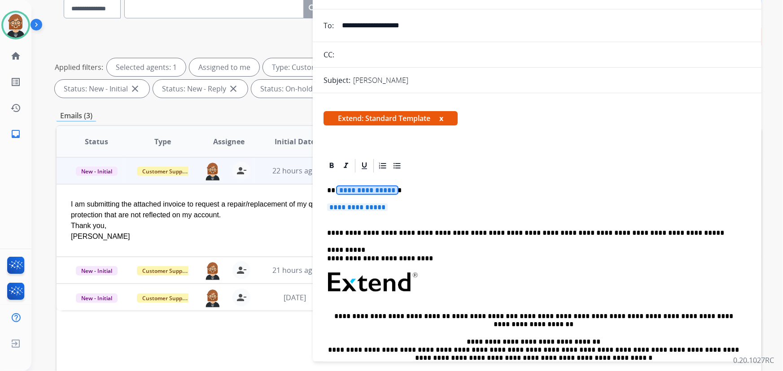
click at [360, 190] on span "**********" at bounding box center [367, 191] width 61 height 8
click at [363, 205] on span "**********" at bounding box center [357, 208] width 61 height 8
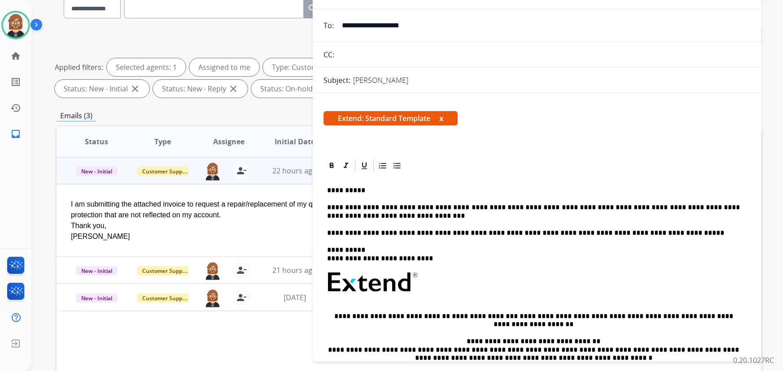
click at [709, 212] on p "**********" at bounding box center [533, 212] width 413 height 17
click at [711, 207] on p "**********" at bounding box center [533, 212] width 413 height 17
click at [681, 205] on p "**********" at bounding box center [533, 212] width 413 height 17
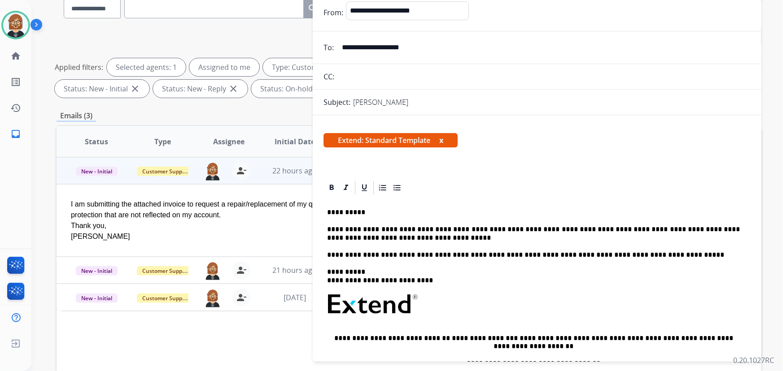
scroll to position [0, 0]
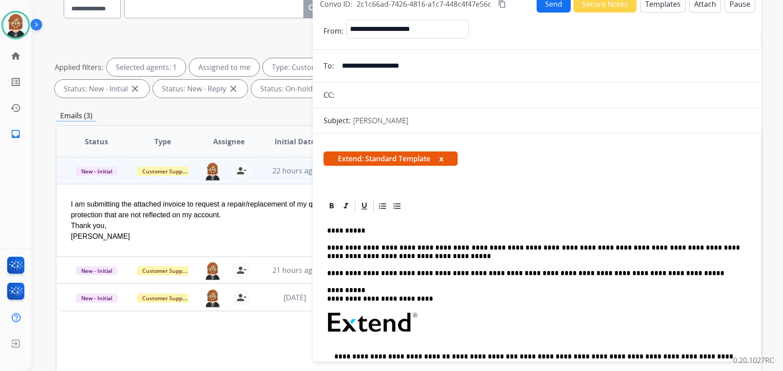
click at [550, 4] on button "Send" at bounding box center [553, 3] width 34 height 17
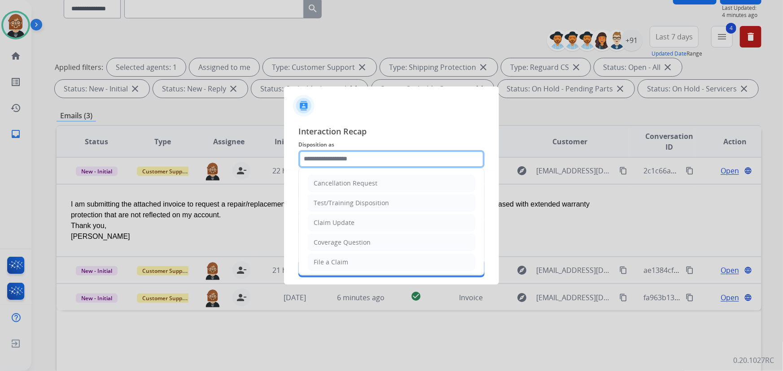
click at [444, 158] on input "text" at bounding box center [391, 159] width 186 height 18
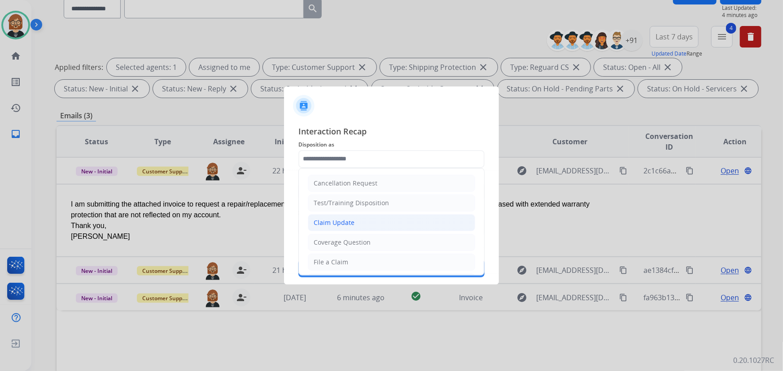
click at [399, 220] on li "Claim Update" at bounding box center [391, 222] width 167 height 17
type input "**********"
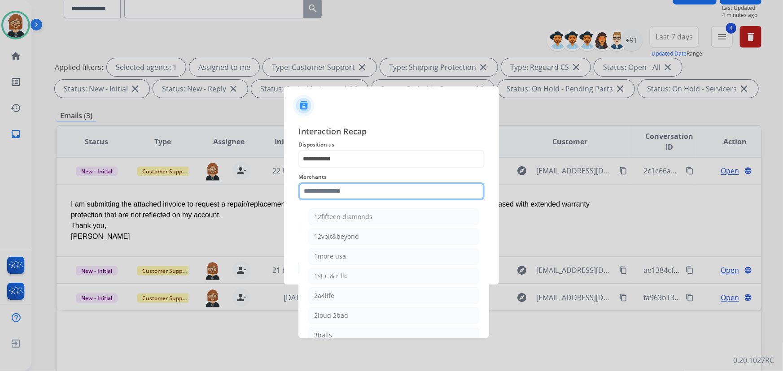
click at [398, 192] on input "text" at bounding box center [391, 192] width 186 height 18
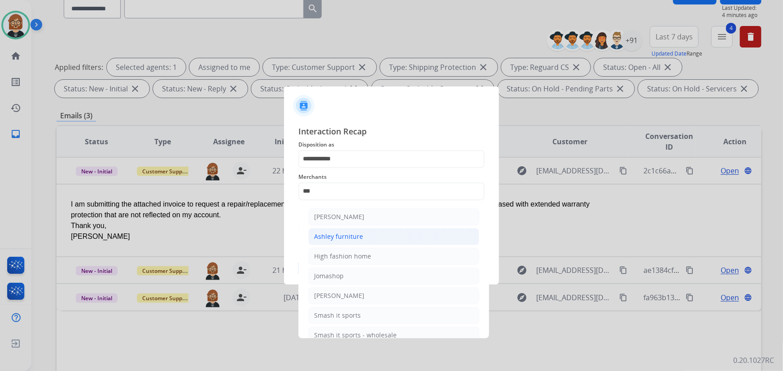
click at [390, 231] on li "Ashley furniture" at bounding box center [393, 236] width 171 height 17
type input "**********"
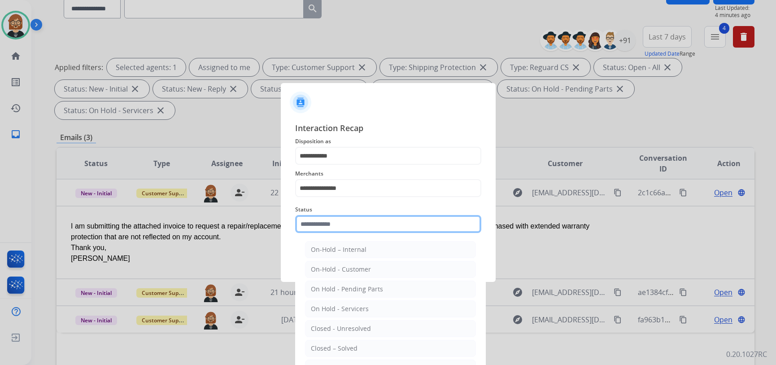
click at [385, 231] on input "text" at bounding box center [388, 224] width 186 height 18
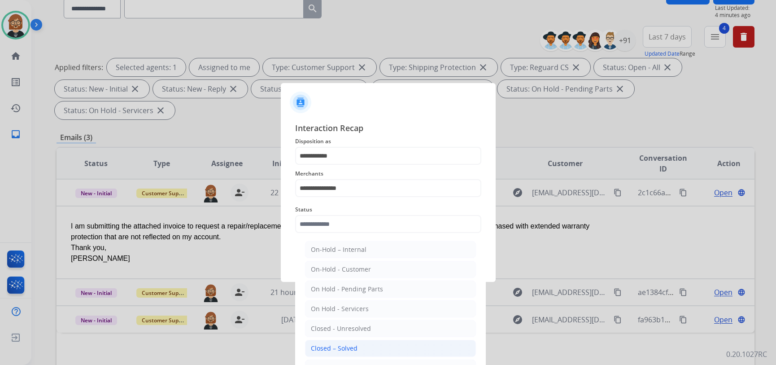
click at [383, 354] on li "Closed – Solved" at bounding box center [390, 348] width 171 height 17
type input "**********"
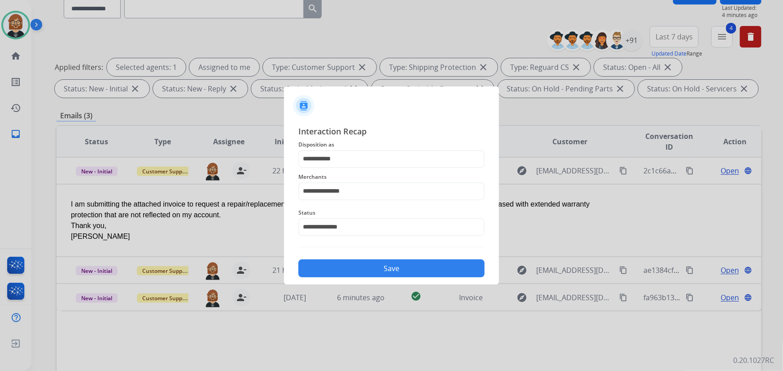
click at [408, 270] on button "Save" at bounding box center [391, 269] width 186 height 18
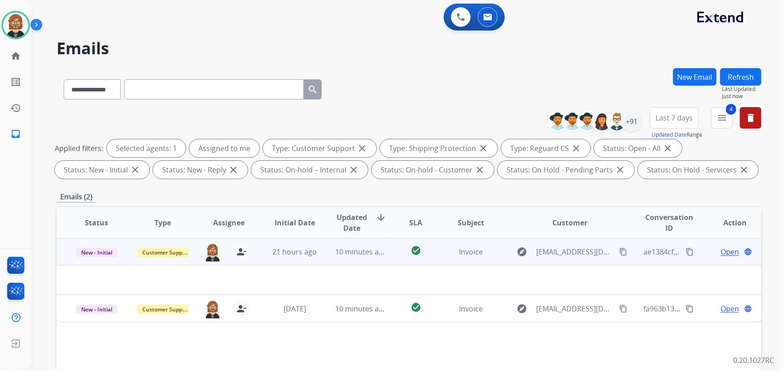
click at [343, 259] on td "10 minutes ago" at bounding box center [354, 252] width 66 height 27
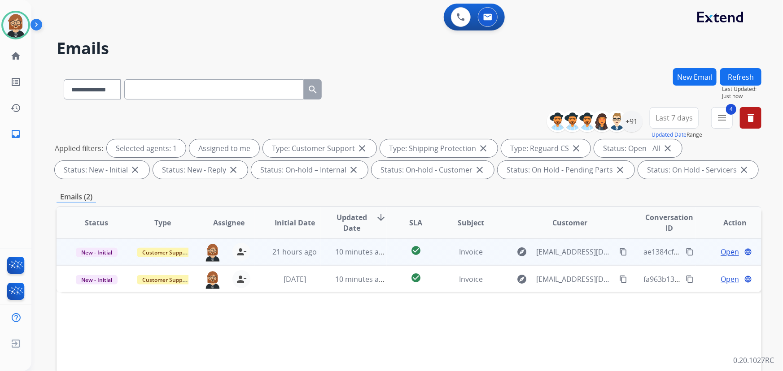
click at [343, 259] on td "10 minutes ago" at bounding box center [354, 252] width 66 height 27
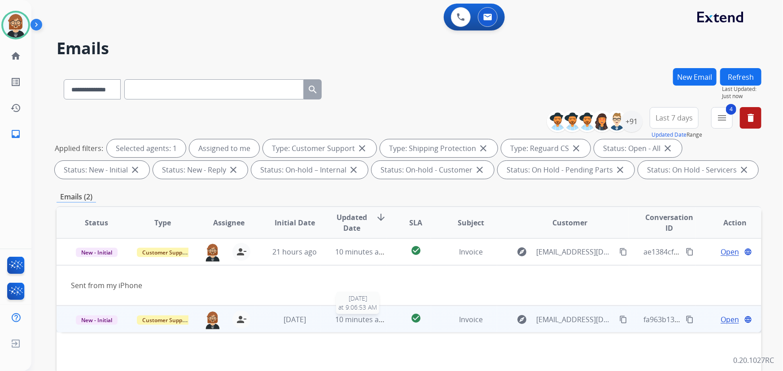
click at [362, 319] on span "10 minutes ago" at bounding box center [361, 320] width 52 height 10
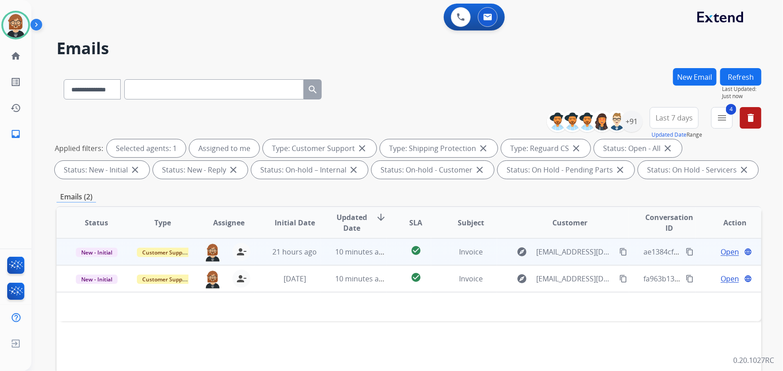
click at [722, 249] on span "Open" at bounding box center [729, 252] width 18 height 11
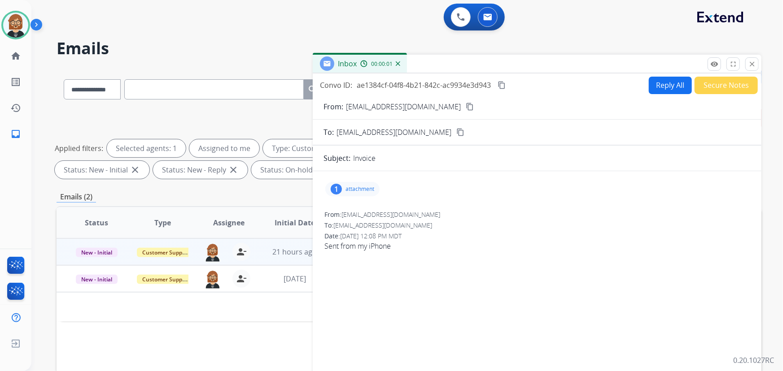
click at [357, 184] on div "1 attachment" at bounding box center [352, 189] width 54 height 14
click at [357, 215] on mat-icon "picture_as_pdf" at bounding box center [356, 214] width 14 height 14
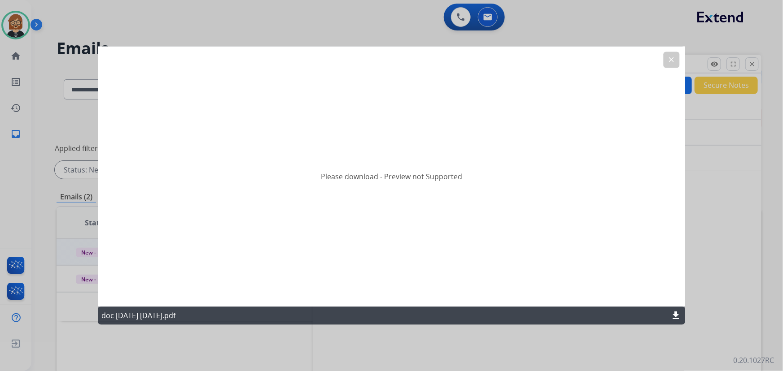
click at [678, 314] on mat-icon "download" at bounding box center [675, 316] width 11 height 11
click at [718, 265] on div at bounding box center [391, 185] width 783 height 371
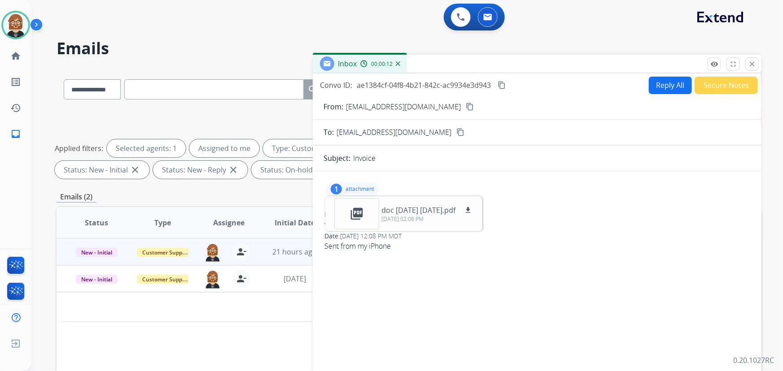
click at [443, 288] on div "1 attachment picture_as_pdf doc 2025-10-01 01.07.53.pdf download 10/01/2025, 02…" at bounding box center [537, 305] width 448 height 254
click at [553, 257] on div "From: dkrcurtis@yahoo.com To: warrantyops@extend.com Date: 10/01/2025 - 12:08 P…" at bounding box center [536, 234] width 427 height 50
click at [751, 66] on mat-icon "close" at bounding box center [752, 64] width 8 height 8
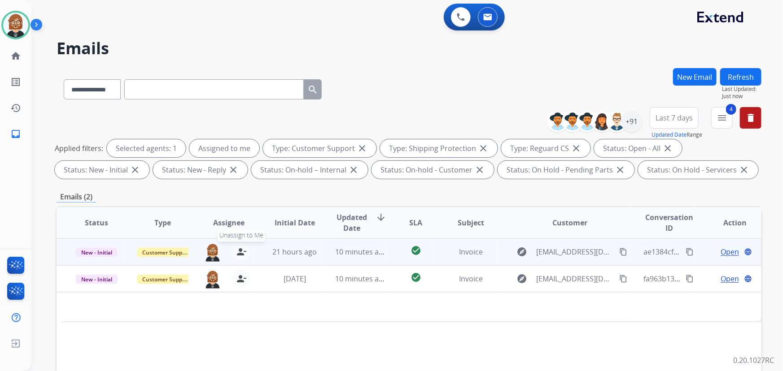
click at [237, 253] on mat-icon "person_remove" at bounding box center [241, 252] width 11 height 11
click at [159, 251] on span "Customer Support" at bounding box center [166, 252] width 58 height 9
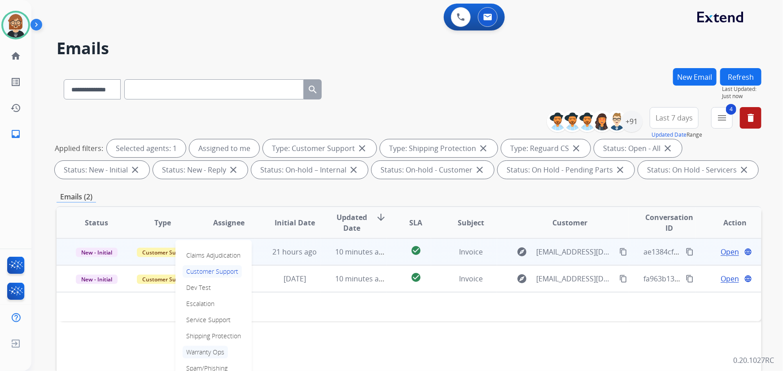
click at [224, 353] on p "Warranty Ops" at bounding box center [205, 352] width 45 height 13
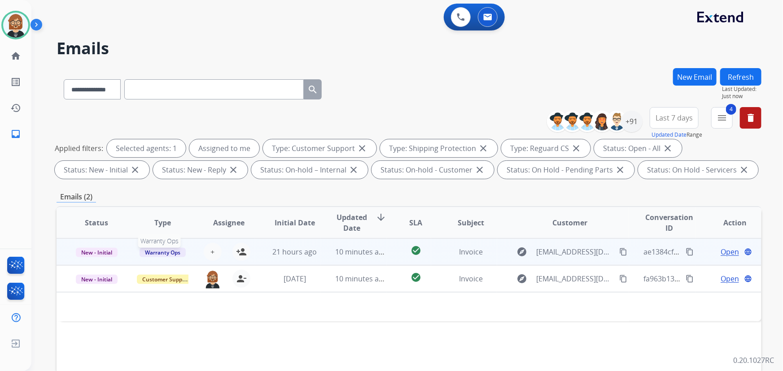
click at [168, 252] on span "Warranty Ops" at bounding box center [162, 252] width 46 height 9
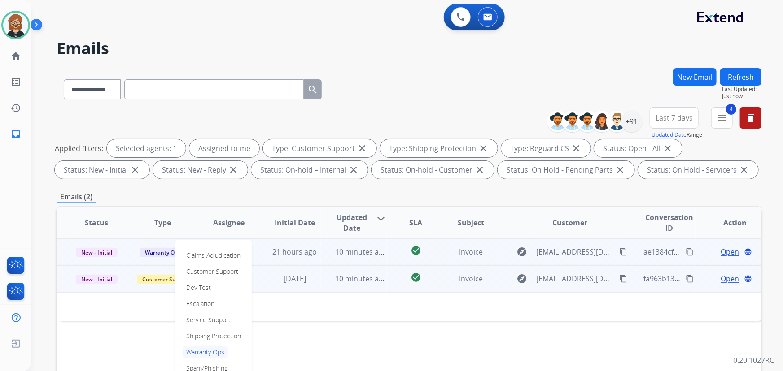
click at [310, 316] on td at bounding box center [343, 306] width 572 height 29
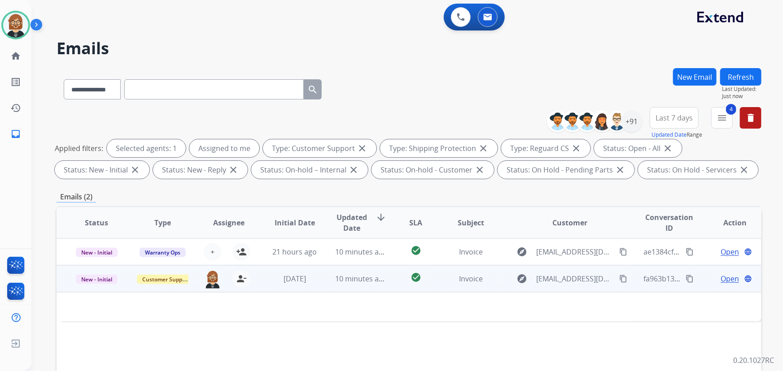
click at [335, 287] on td "10 minutes ago" at bounding box center [354, 279] width 66 height 27
click at [727, 279] on span "Open" at bounding box center [729, 279] width 18 height 11
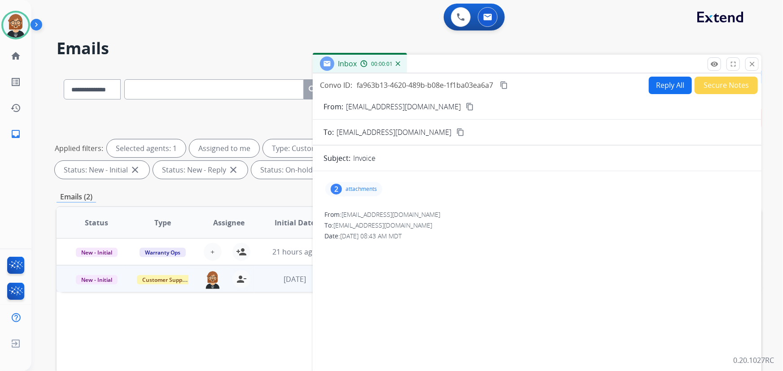
click at [345, 189] on p "attachments" at bounding box center [360, 189] width 31 height 7
click at [355, 211] on div at bounding box center [356, 213] width 45 height 31
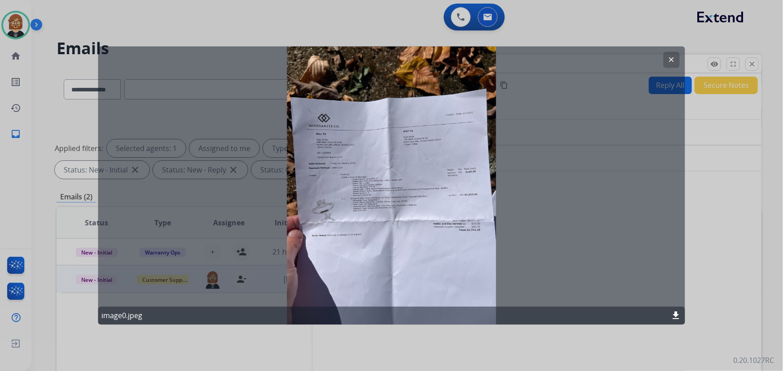
click at [673, 58] on mat-icon "clear" at bounding box center [671, 60] width 8 height 8
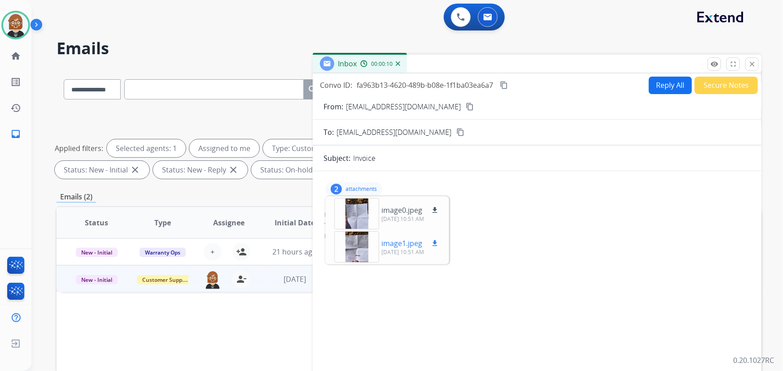
click at [354, 252] on div at bounding box center [356, 246] width 45 height 31
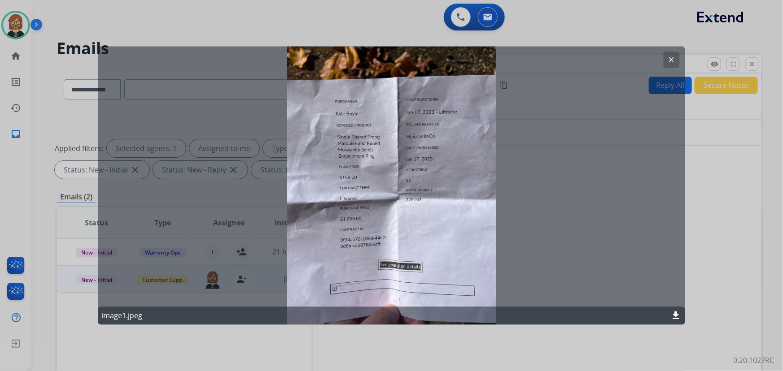
click at [711, 265] on div at bounding box center [391, 185] width 783 height 371
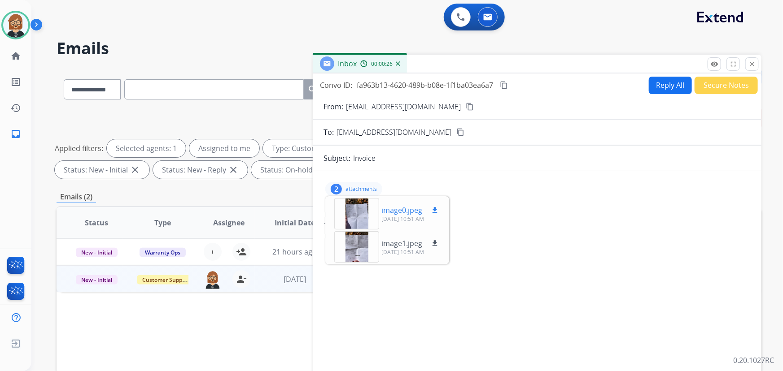
click at [436, 210] on mat-icon "download" at bounding box center [435, 210] width 8 height 8
click at [435, 243] on mat-icon "download" at bounding box center [435, 243] width 8 height 8
click at [466, 105] on mat-icon "content_copy" at bounding box center [470, 107] width 8 height 8
click at [753, 62] on mat-icon "close" at bounding box center [752, 64] width 8 height 8
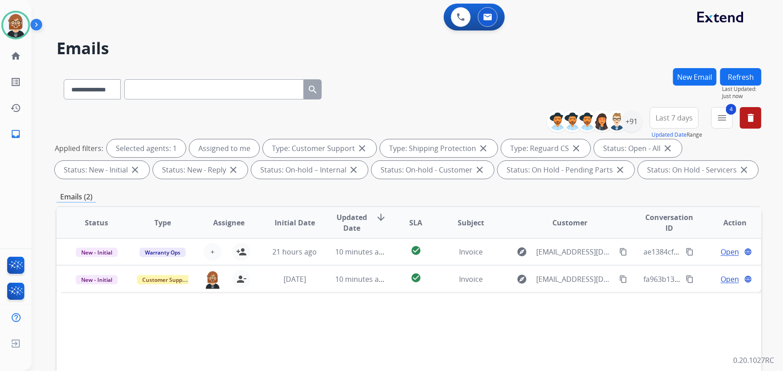
click at [210, 85] on input "text" at bounding box center [213, 89] width 179 height 20
click at [108, 92] on select "**********" at bounding box center [92, 89] width 56 height 20
select select "**********"
click at [64, 79] on select "**********" at bounding box center [92, 89] width 56 height 20
click at [177, 85] on input "text" at bounding box center [213, 89] width 179 height 20
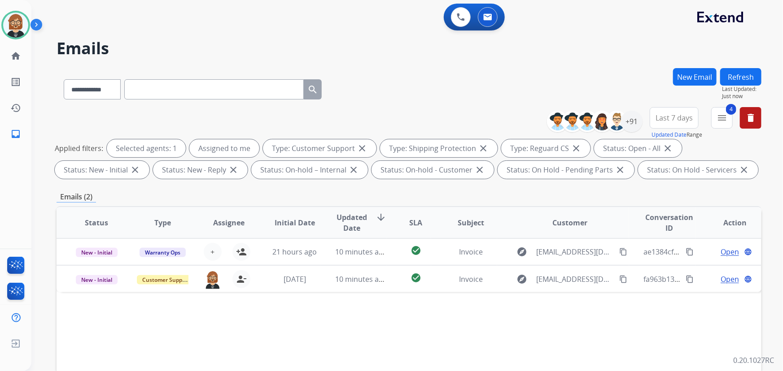
paste input "**********"
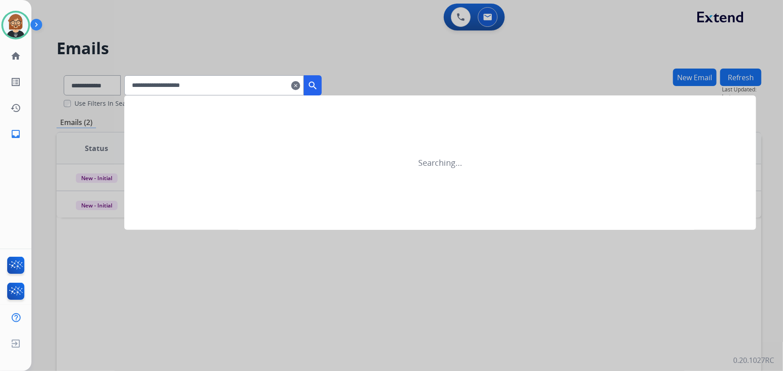
type input "**********"
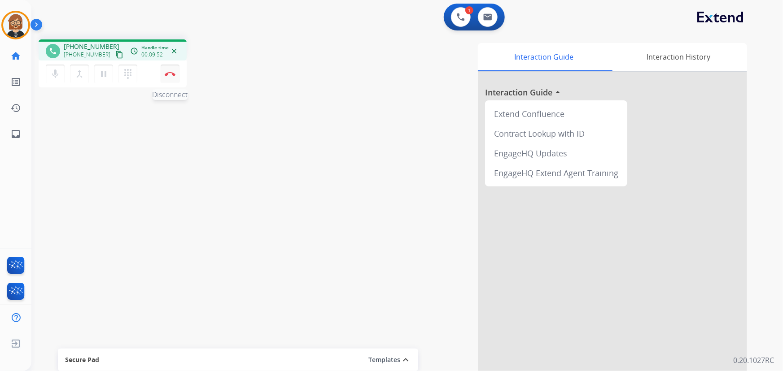
click at [170, 75] on img at bounding box center [170, 74] width 11 height 4
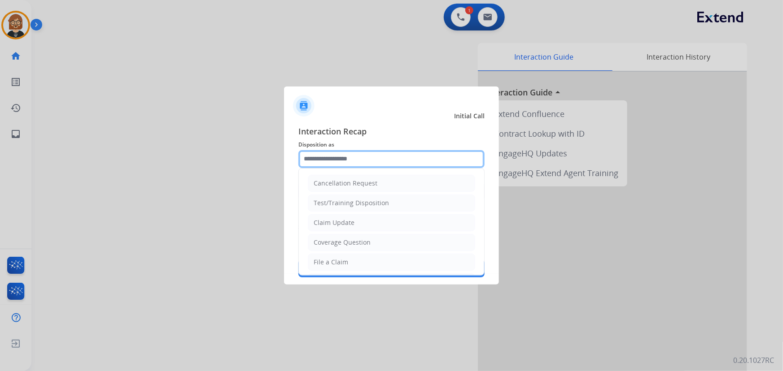
click at [420, 156] on input "text" at bounding box center [391, 159] width 186 height 18
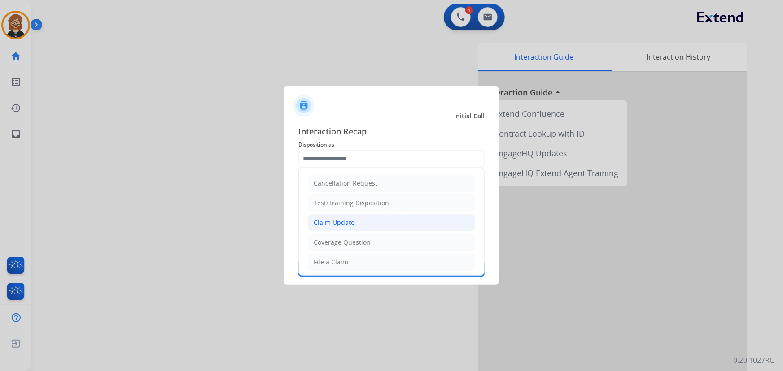
click at [415, 219] on li "Claim Update" at bounding box center [391, 222] width 167 height 17
type input "**********"
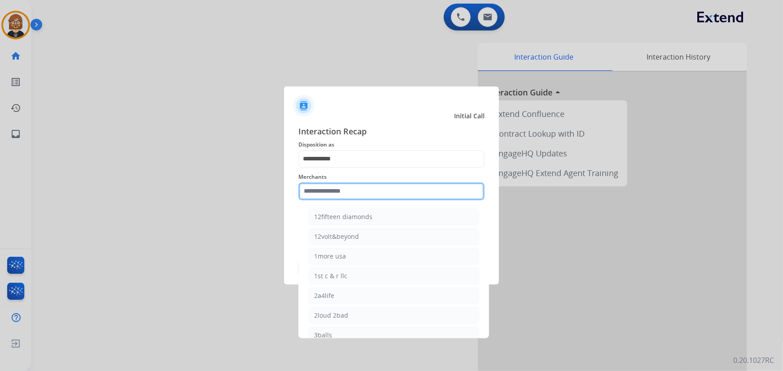
click at [409, 194] on input "text" at bounding box center [391, 192] width 186 height 18
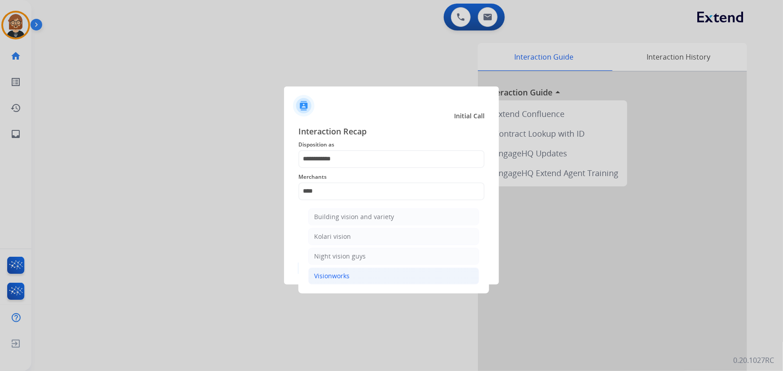
click at [377, 274] on li "Visionworks" at bounding box center [393, 276] width 171 height 17
type input "**********"
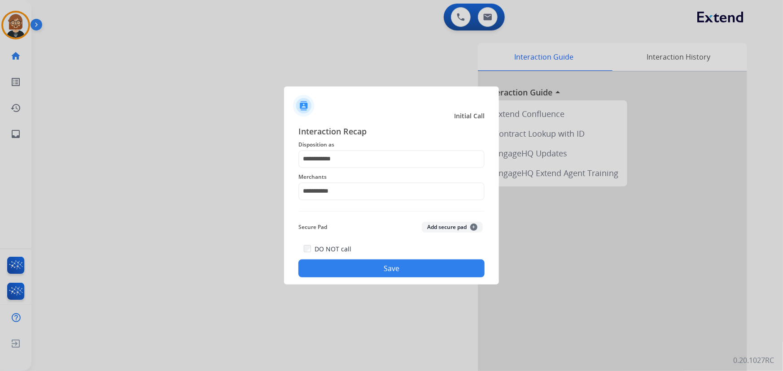
click at [377, 272] on button "Save" at bounding box center [391, 269] width 186 height 18
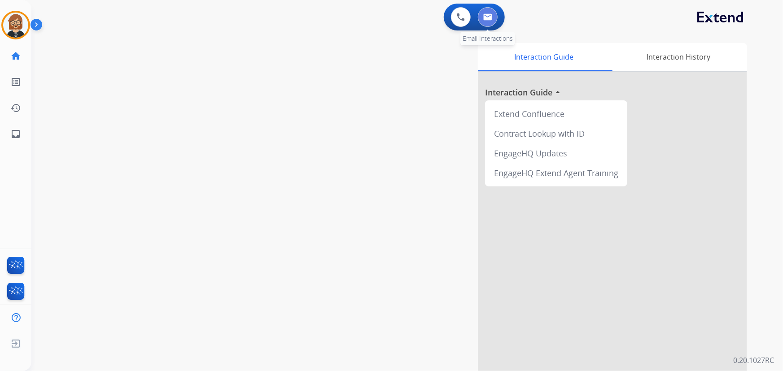
click at [493, 13] on button at bounding box center [488, 17] width 20 height 20
select select "**********"
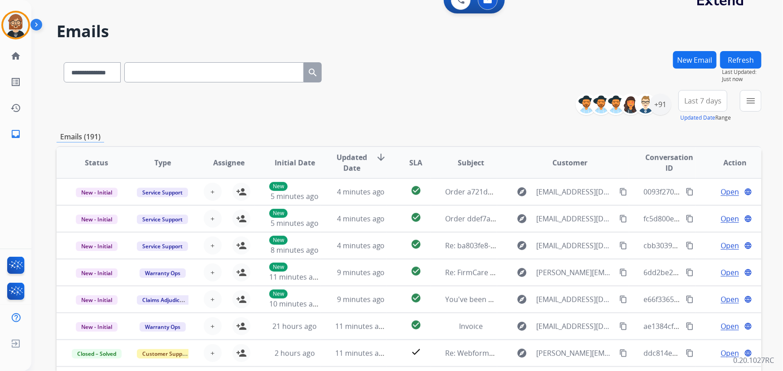
scroll to position [17, 0]
click at [659, 26] on h2 "Emails" at bounding box center [409, 32] width 705 height 18
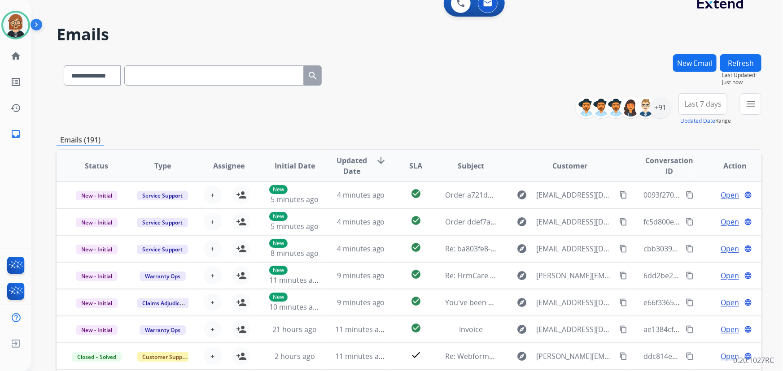
scroll to position [0, 0]
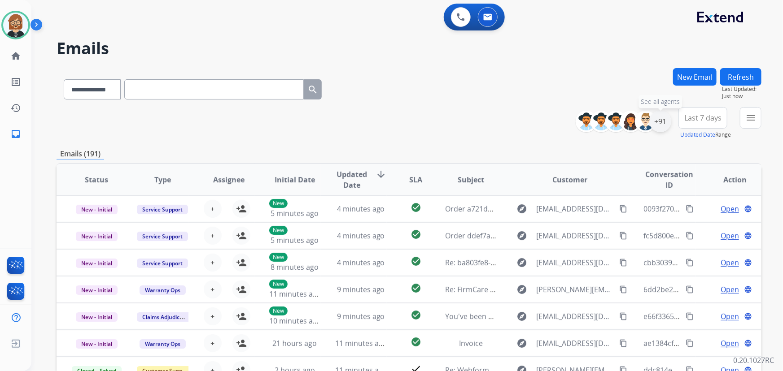
click at [660, 119] on div "+91" at bounding box center [660, 122] width 22 height 22
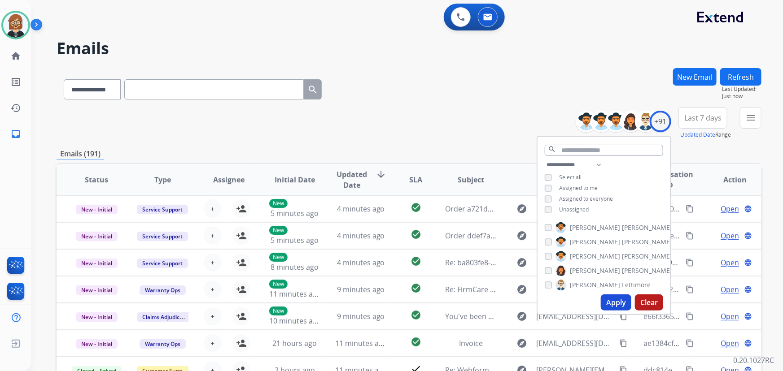
click at [555, 211] on div "Unassigned" at bounding box center [566, 209] width 44 height 7
click at [618, 299] on button "Apply" at bounding box center [616, 303] width 30 height 16
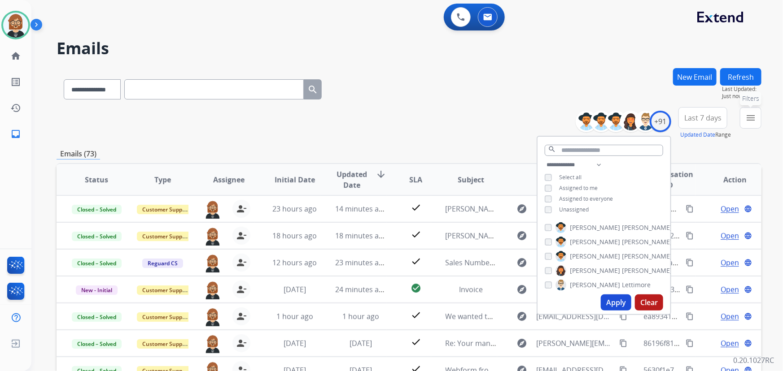
click at [757, 117] on button "menu Filters" at bounding box center [751, 118] width 22 height 22
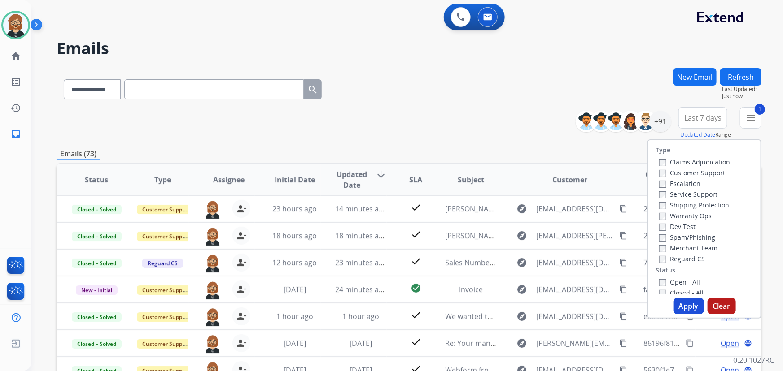
click at [681, 299] on button "Apply" at bounding box center [688, 306] width 30 height 16
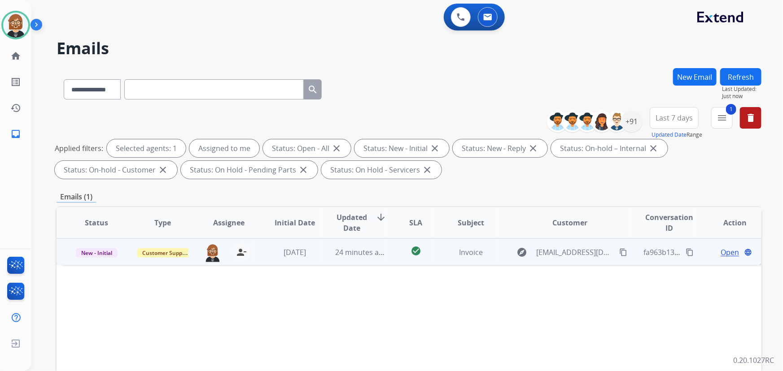
click at [387, 253] on td "check_circle" at bounding box center [409, 252] width 44 height 27
click at [387, 251] on td "check_circle" at bounding box center [409, 252] width 44 height 27
click at [358, 251] on span "24 minutes ago" at bounding box center [361, 253] width 52 height 10
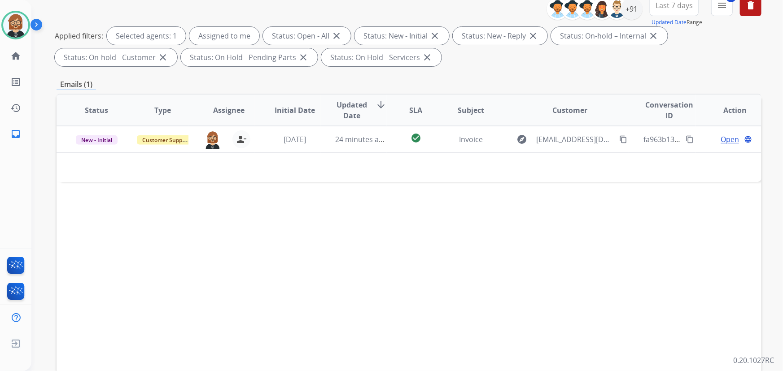
scroll to position [122, 0]
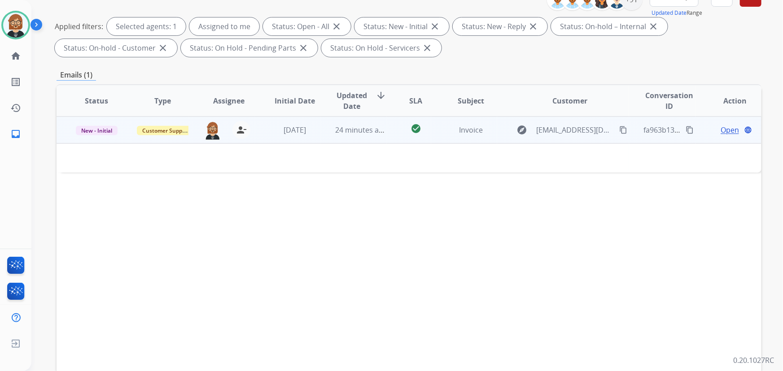
click at [725, 129] on span "Open" at bounding box center [729, 130] width 18 height 11
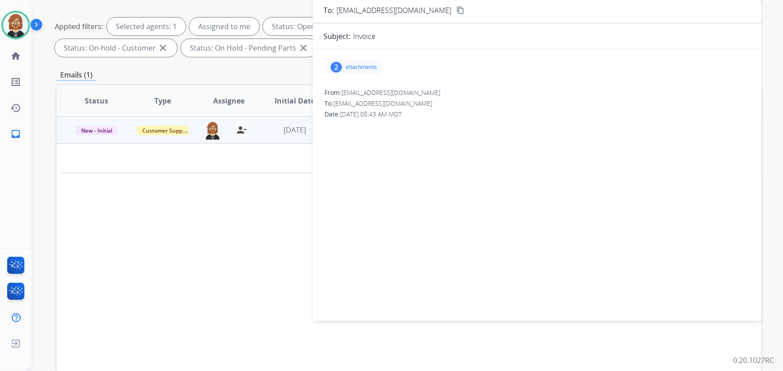
click at [360, 66] on p "attachments" at bounding box center [360, 67] width 31 height 7
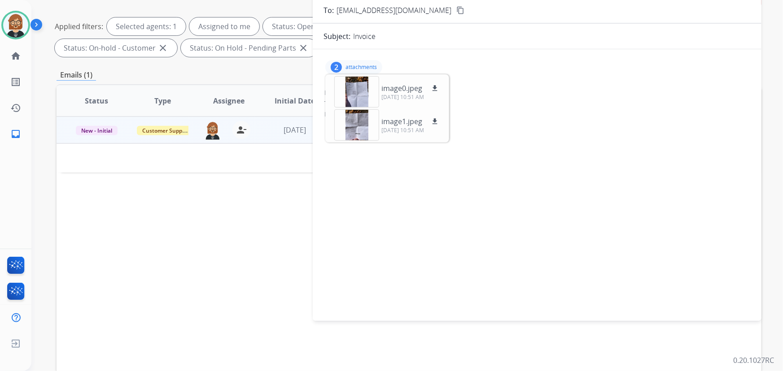
click at [379, 213] on div "2 attachments image0.jpeg download 10/01/2025, 10:51 AM image1.jpeg download 10…" at bounding box center [537, 184] width 448 height 254
click at [360, 94] on div at bounding box center [356, 91] width 45 height 31
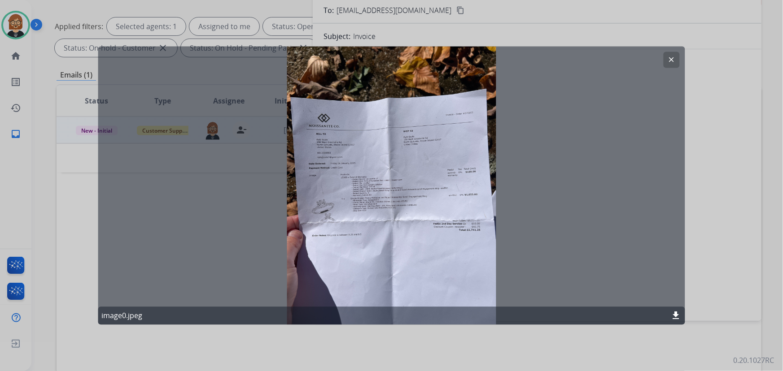
click at [382, 164] on div "clear image0.jpeg download" at bounding box center [391, 186] width 587 height 279
click at [675, 61] on button "clear" at bounding box center [671, 60] width 16 height 16
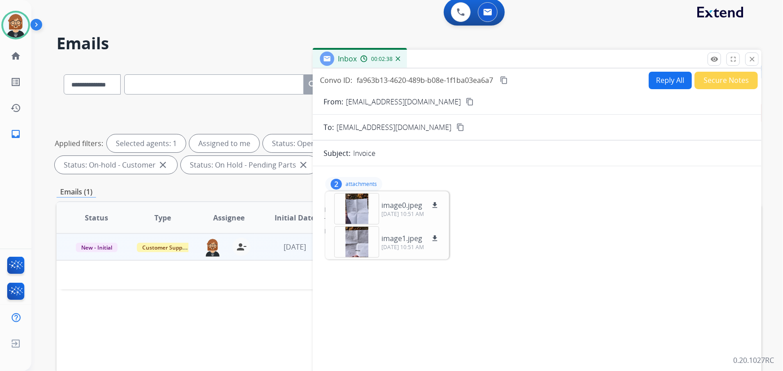
scroll to position [0, 0]
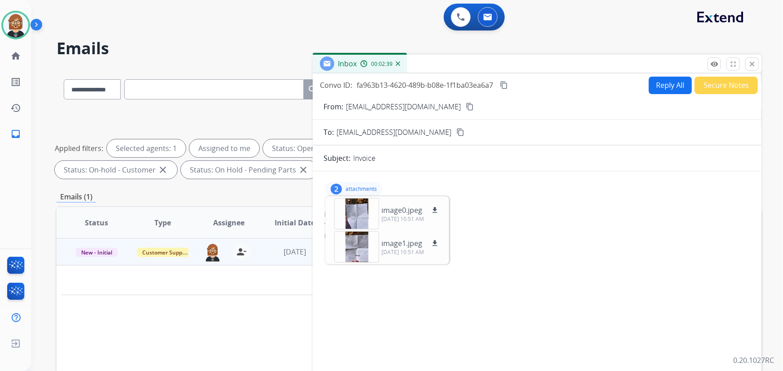
click at [503, 85] on mat-icon "content_copy" at bounding box center [504, 85] width 8 height 8
click at [506, 82] on mat-icon "content_copy" at bounding box center [504, 85] width 8 height 8
click at [10, 32] on img at bounding box center [15, 25] width 25 height 25
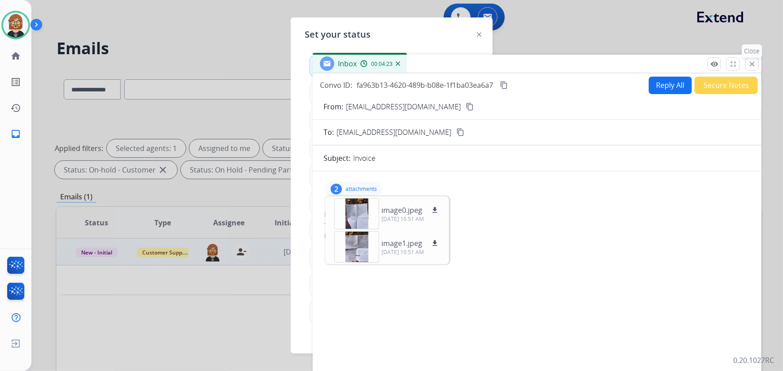
click at [753, 70] on div "remove_red_eye Logs fullscreen Expand close Close" at bounding box center [732, 63] width 51 height 13
click at [753, 61] on mat-icon "close" at bounding box center [752, 64] width 8 height 8
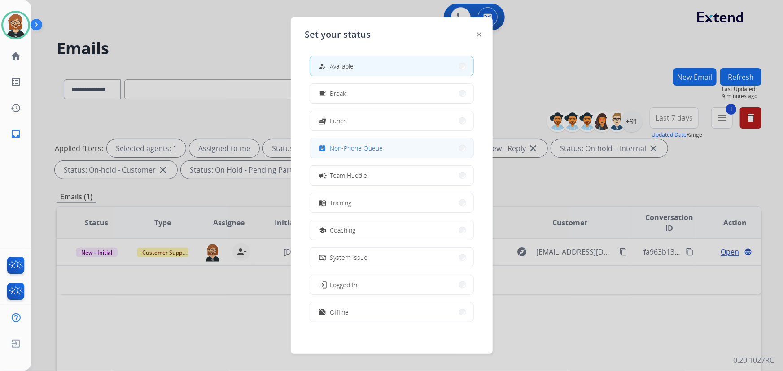
click at [392, 148] on button "assignment Non-Phone Queue" at bounding box center [391, 148] width 163 height 19
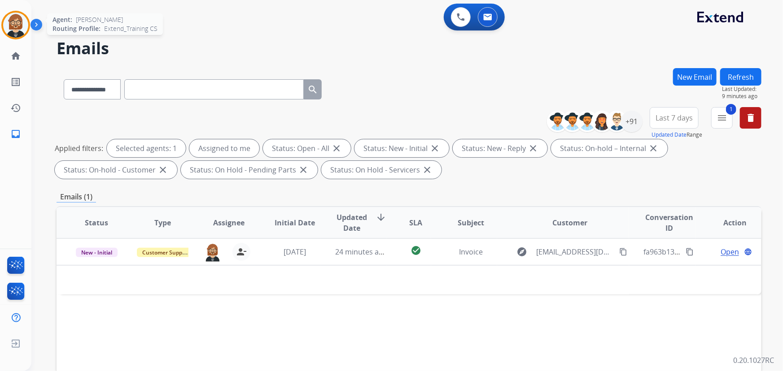
click at [15, 27] on img at bounding box center [15, 25] width 25 height 25
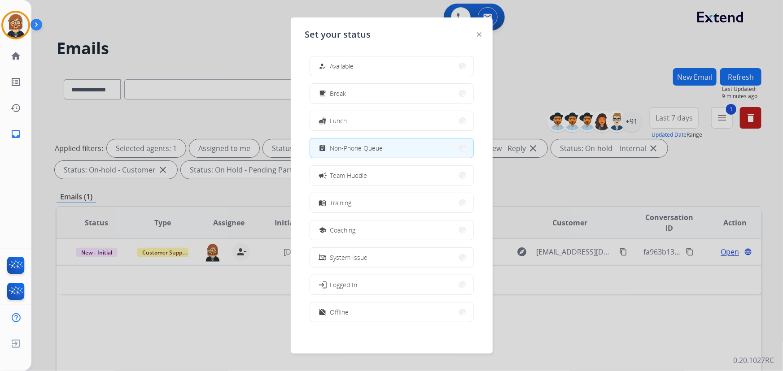
click at [190, 59] on div at bounding box center [391, 185] width 783 height 371
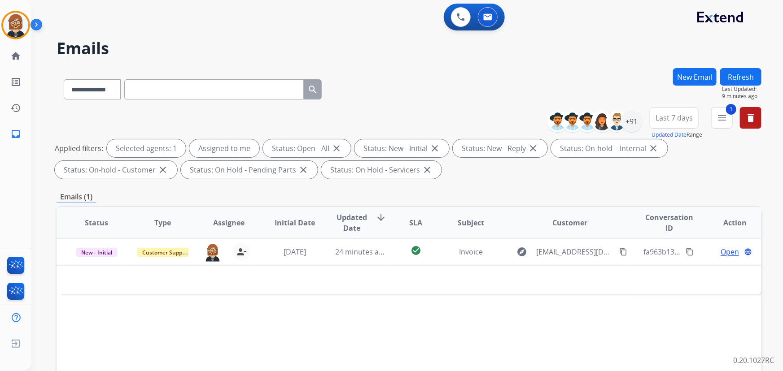
click at [655, 27] on div "0 Voice Interactions 0 Email Interactions" at bounding box center [401, 18] width 719 height 29
click at [55, 66] on div "**********" at bounding box center [396, 217] width 730 height 371
drag, startPoint x: 130, startPoint y: 7, endPoint x: 419, endPoint y: 81, distance: 298.2
click at [419, 81] on div "**********" at bounding box center [409, 87] width 705 height 39
click at [696, 173] on div "Applied filters: Selected agents: 1 Assigned to me Status: Open - All close Sta…" at bounding box center [407, 158] width 705 height 39
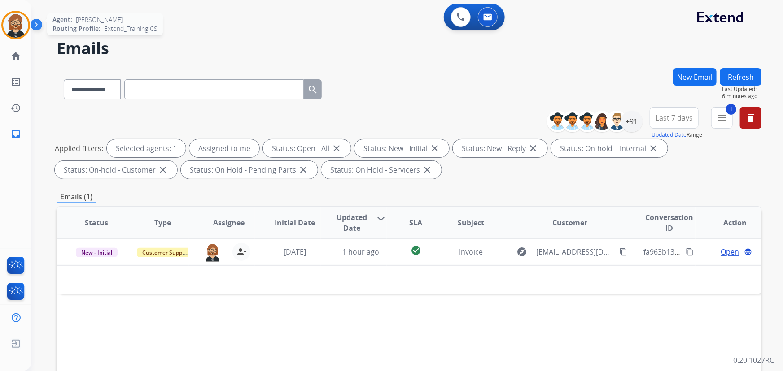
click at [14, 22] on img at bounding box center [15, 25] width 25 height 25
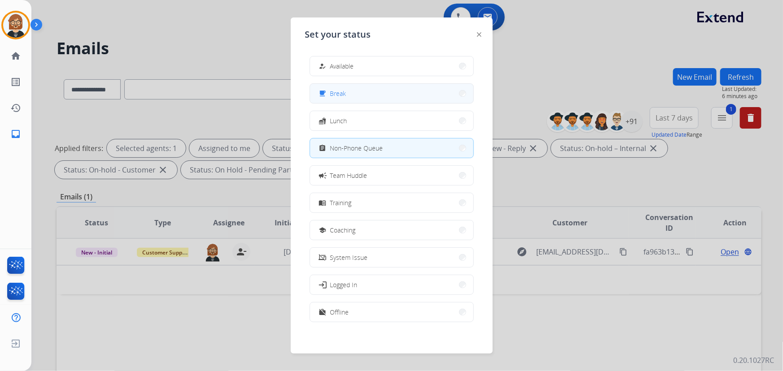
click at [403, 91] on button "free_breakfast Break" at bounding box center [391, 93] width 163 height 19
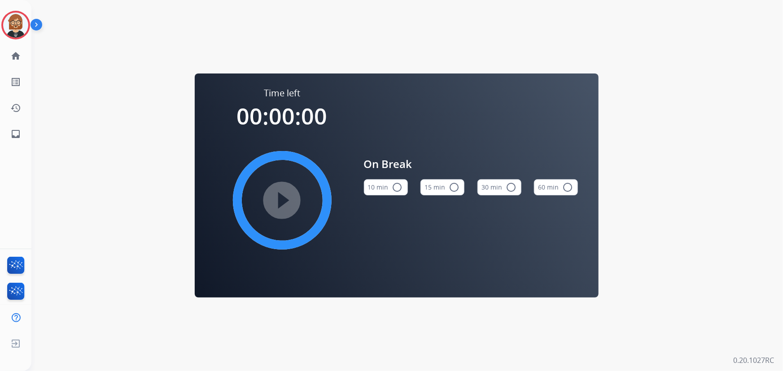
click at [386, 181] on button "10 min radio_button_unchecked" at bounding box center [386, 187] width 44 height 16
click at [280, 196] on mat-icon "play_circle_filled" at bounding box center [282, 200] width 11 height 11
click at [18, 135] on mat-icon "inbox" at bounding box center [15, 134] width 11 height 11
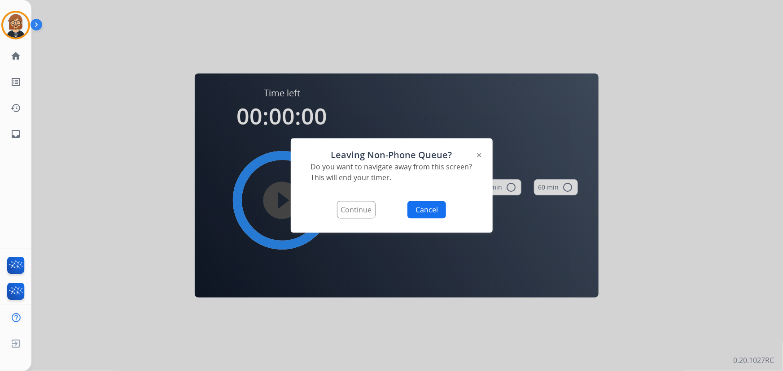
click at [368, 210] on button "Continue" at bounding box center [356, 209] width 39 height 17
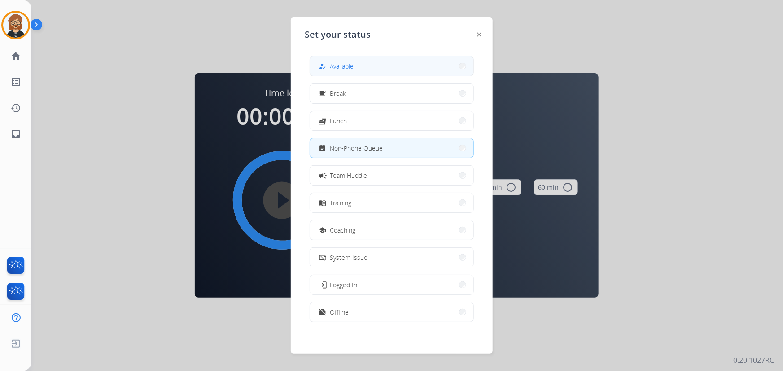
click at [396, 61] on button "how_to_reg Available" at bounding box center [391, 66] width 163 height 19
select select "**********"
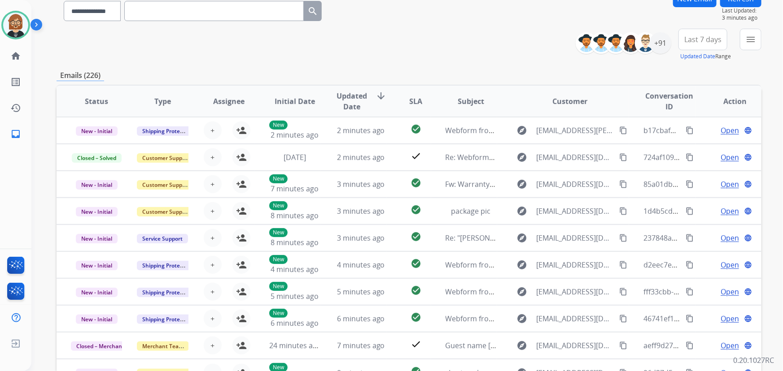
scroll to position [81, 0]
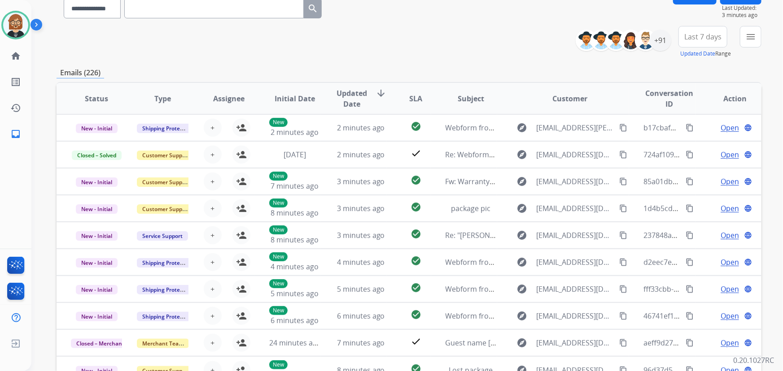
click at [453, 57] on div "**********" at bounding box center [409, 42] width 705 height 32
drag, startPoint x: 666, startPoint y: 40, endPoint x: 665, endPoint y: 34, distance: 6.3
click at [666, 34] on div "+91" at bounding box center [660, 41] width 22 height 22
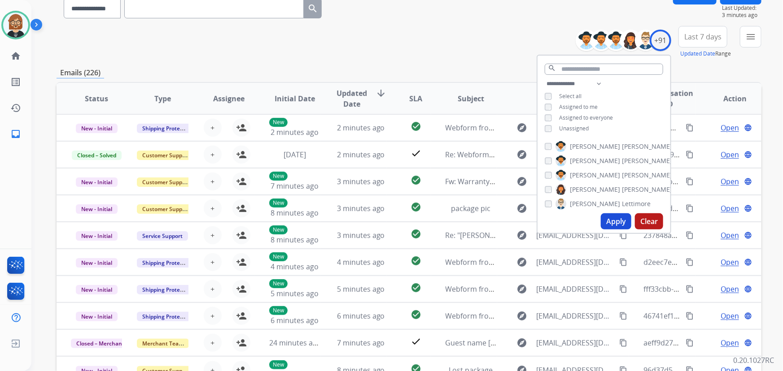
click at [575, 127] on span "Unassigned" at bounding box center [574, 129] width 30 height 8
click at [607, 218] on button "Apply" at bounding box center [616, 221] width 30 height 16
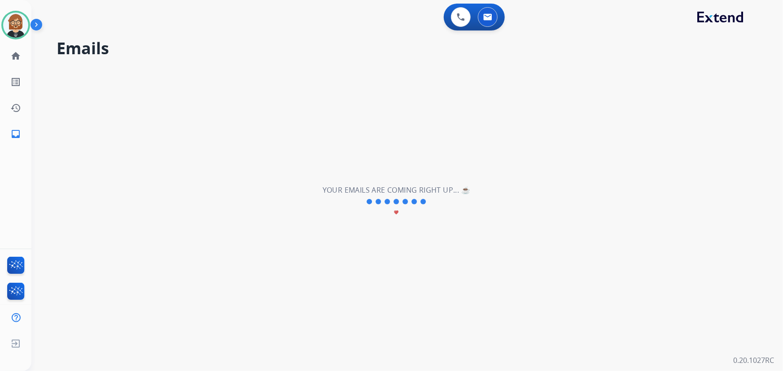
scroll to position [0, 0]
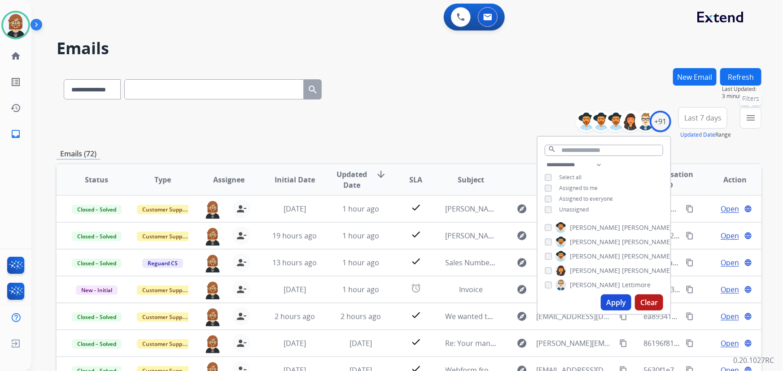
click at [748, 122] on mat-icon "menu" at bounding box center [750, 118] width 11 height 11
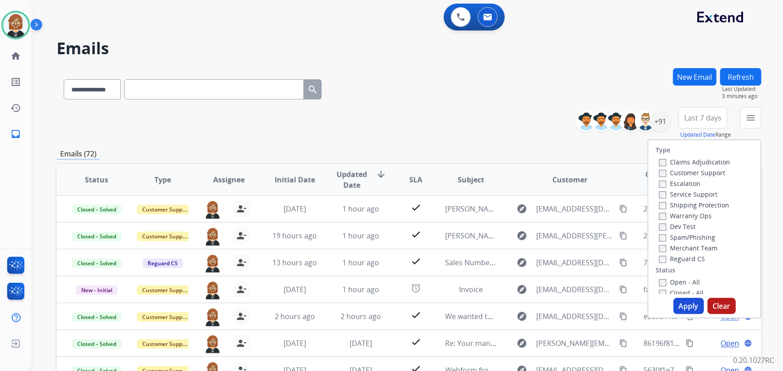
click at [672, 283] on label "Open - All" at bounding box center [679, 282] width 41 height 9
click at [682, 305] on button "Apply" at bounding box center [688, 306] width 30 height 16
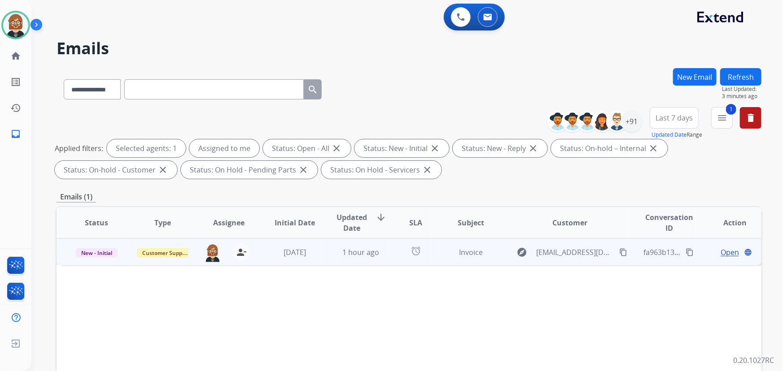
click at [370, 264] on td "1 hour ago" at bounding box center [354, 252] width 66 height 27
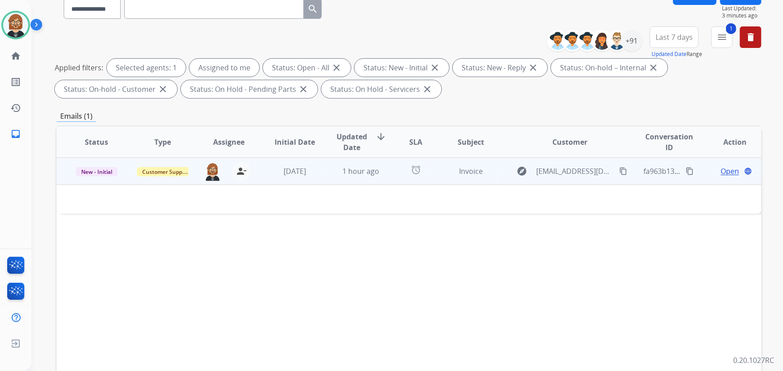
scroll to position [81, 0]
click at [728, 174] on span "Open" at bounding box center [729, 170] width 18 height 11
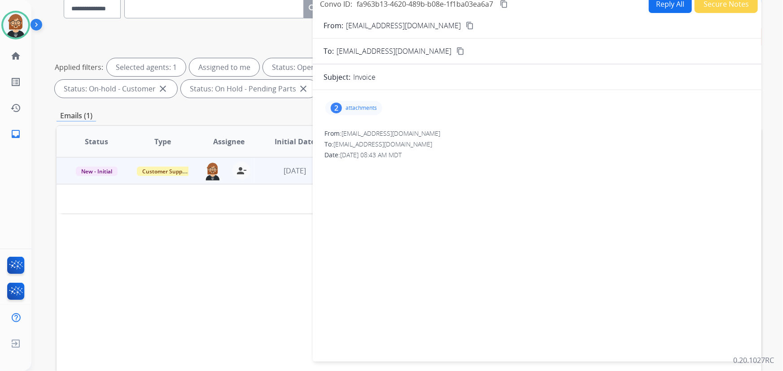
click at [367, 108] on p "attachments" at bounding box center [360, 107] width 31 height 7
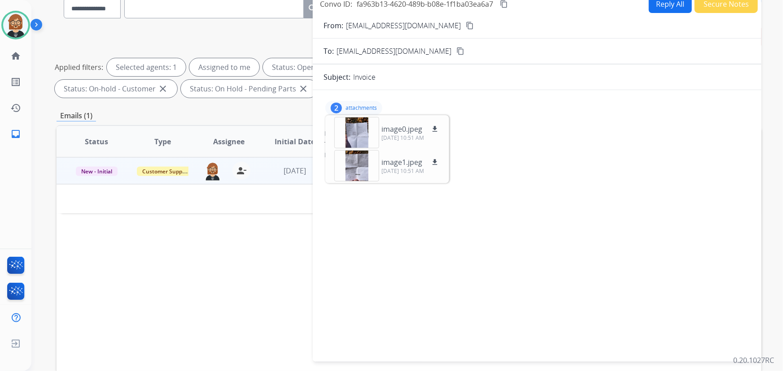
click at [654, 8] on button "Reply All" at bounding box center [670, 4] width 43 height 17
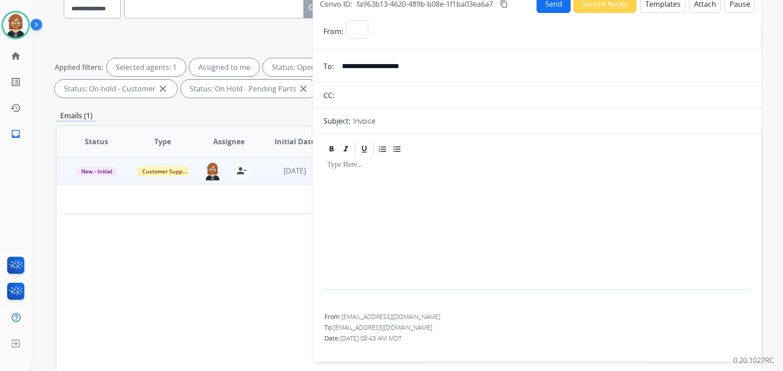
select select "**********"
click at [654, 8] on button "Templates" at bounding box center [662, 4] width 45 height 17
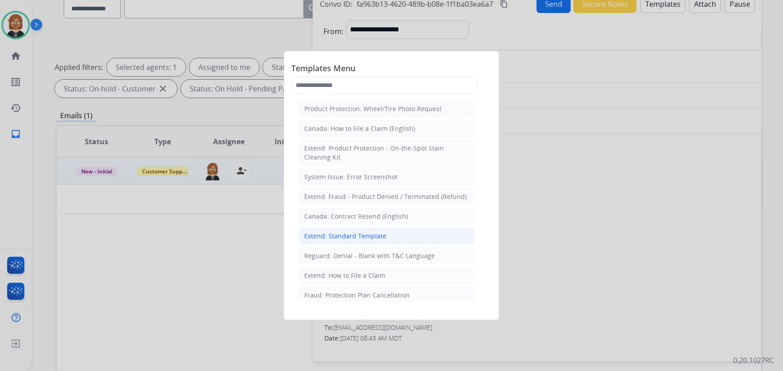
click at [368, 234] on div "Extend: Standard Template" at bounding box center [345, 236] width 82 height 9
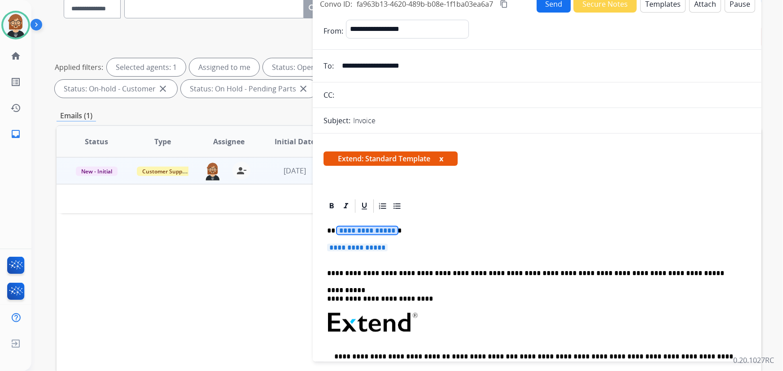
click at [348, 229] on span "**********" at bounding box center [367, 231] width 61 height 8
click at [356, 247] on span "**********" at bounding box center [357, 248] width 61 height 8
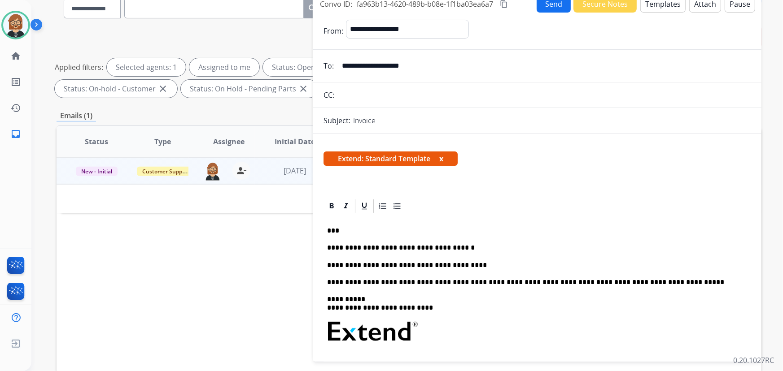
click at [547, 3] on button "Send" at bounding box center [553, 3] width 34 height 17
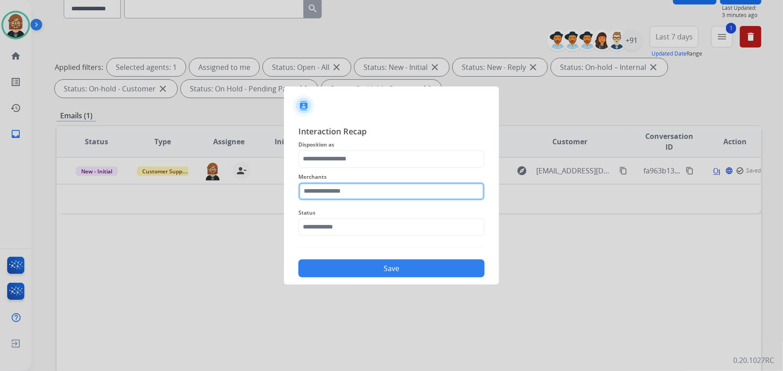
click at [409, 189] on input "text" at bounding box center [391, 192] width 186 height 18
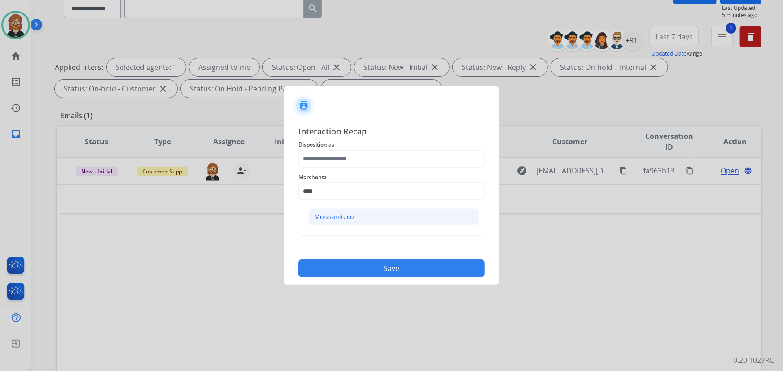
click at [402, 219] on li "Moissaniteco" at bounding box center [393, 217] width 171 height 17
type input "**********"
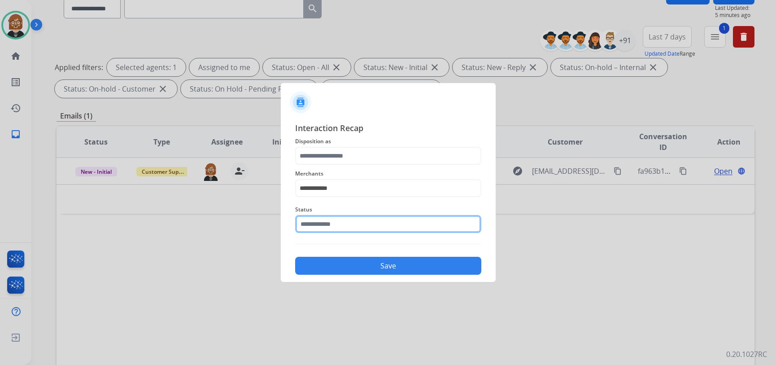
click at [396, 226] on input "text" at bounding box center [388, 224] width 186 height 18
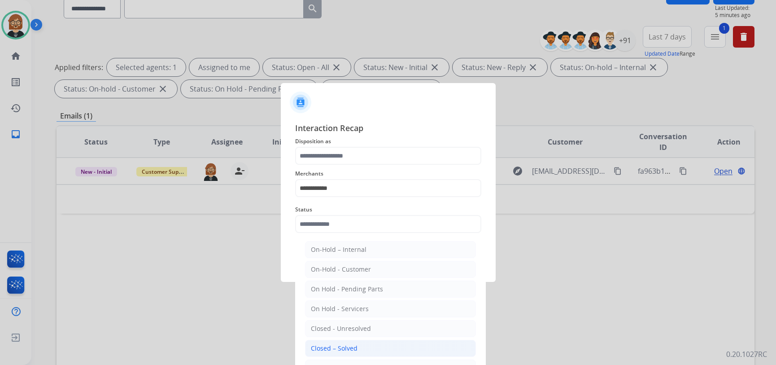
click at [362, 347] on li "Closed – Solved" at bounding box center [390, 348] width 171 height 17
type input "**********"
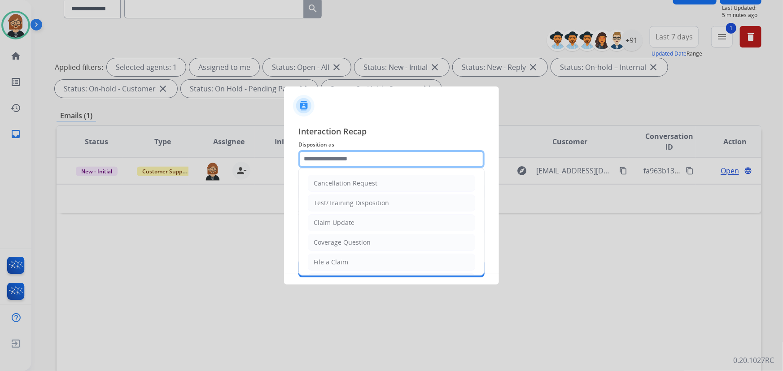
drag, startPoint x: 370, startPoint y: 155, endPoint x: 373, endPoint y: 148, distance: 6.7
click at [373, 148] on div "**********" at bounding box center [391, 201] width 186 height 153
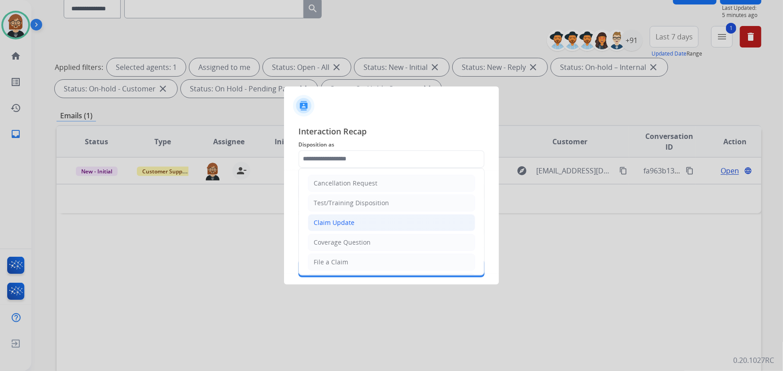
click at [341, 222] on div "Claim Update" at bounding box center [333, 222] width 41 height 9
type input "**********"
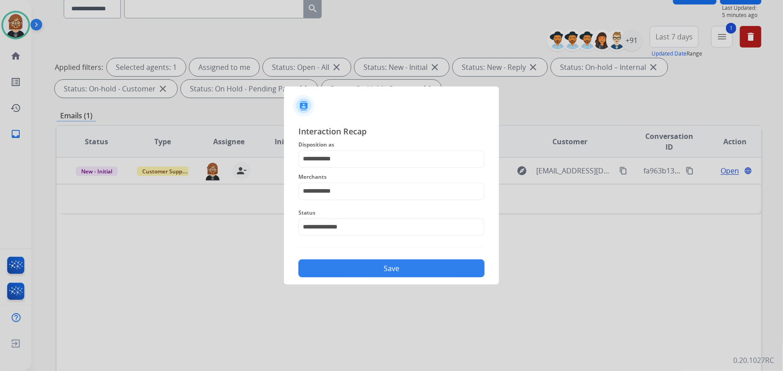
click at [401, 274] on button "Save" at bounding box center [391, 269] width 186 height 18
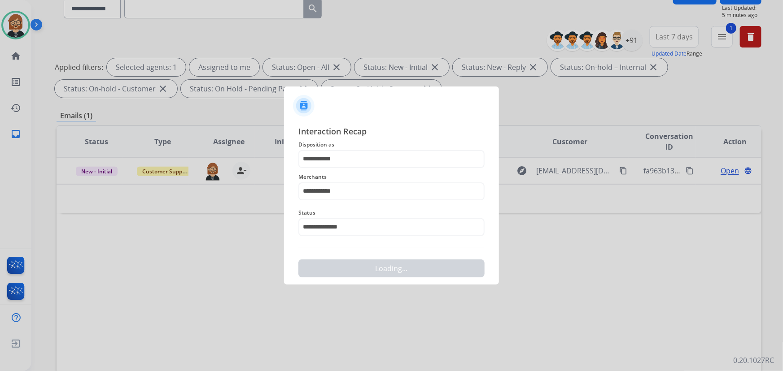
scroll to position [0, 0]
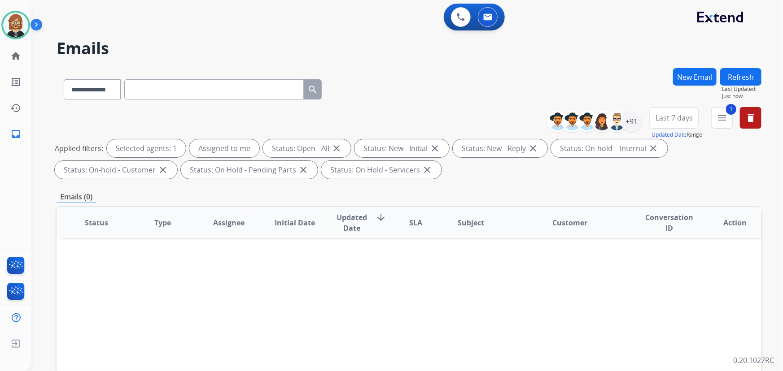
click at [752, 72] on button "Refresh" at bounding box center [740, 76] width 41 height 17
click at [718, 119] on mat-icon "menu" at bounding box center [721, 118] width 11 height 11
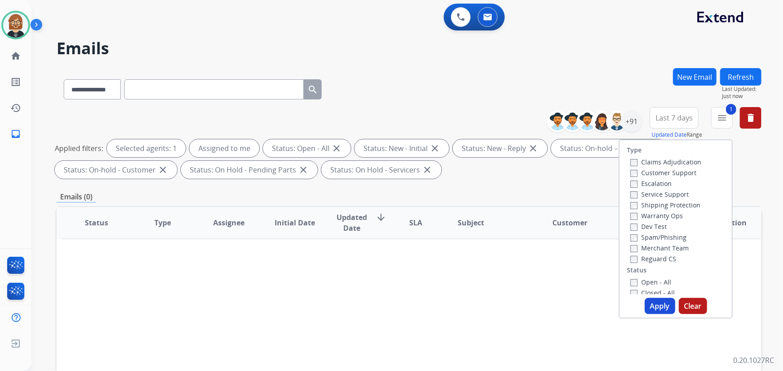
click at [642, 260] on label "Reguard CS" at bounding box center [653, 259] width 46 height 9
click at [653, 172] on label "Customer Support" at bounding box center [663, 173] width 66 height 9
click at [657, 205] on label "Shipping Protection" at bounding box center [665, 205] width 70 height 9
click at [662, 306] on button "Apply" at bounding box center [659, 306] width 30 height 16
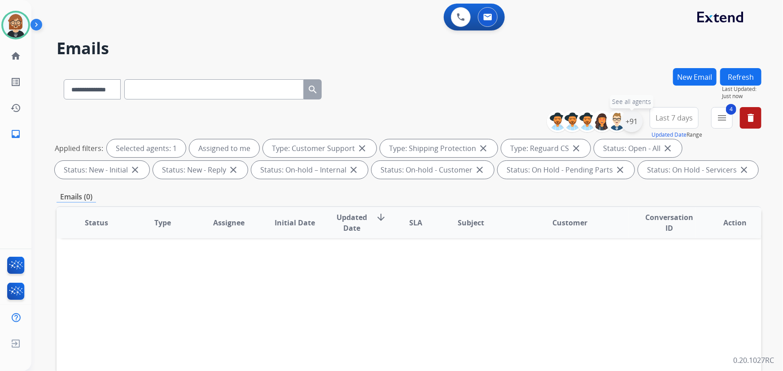
click at [636, 122] on div "+91" at bounding box center [632, 122] width 22 height 22
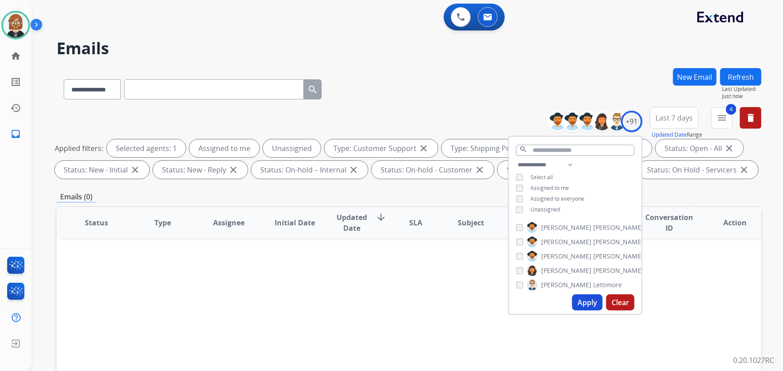
click at [590, 306] on button "Apply" at bounding box center [587, 303] width 30 height 16
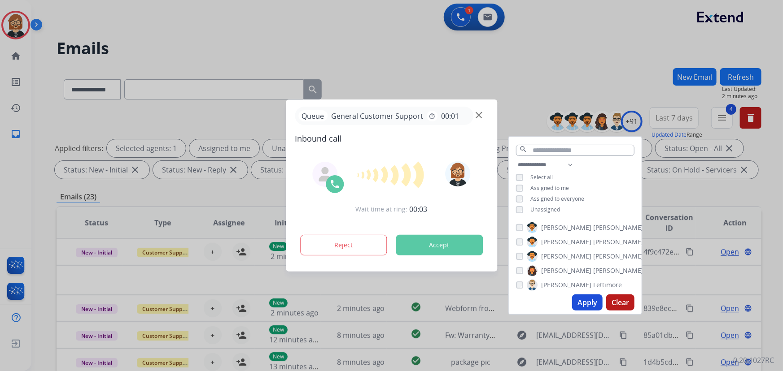
click at [544, 66] on div at bounding box center [391, 185] width 783 height 371
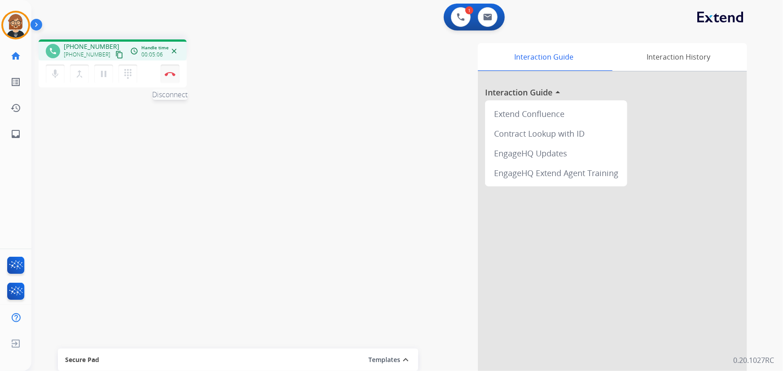
click at [175, 73] on button "Disconnect" at bounding box center [170, 74] width 19 height 19
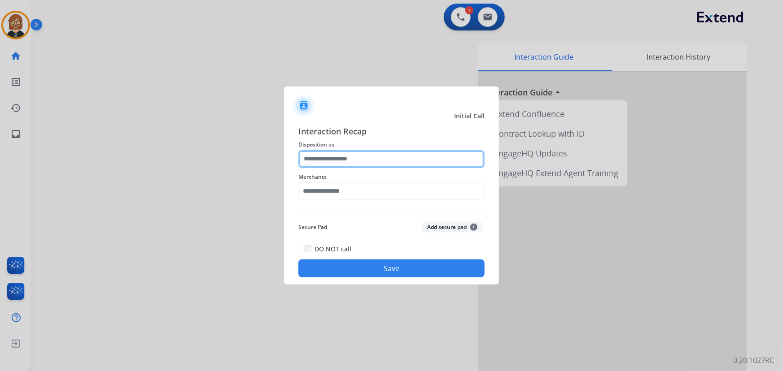
click at [357, 162] on input "text" at bounding box center [391, 159] width 186 height 18
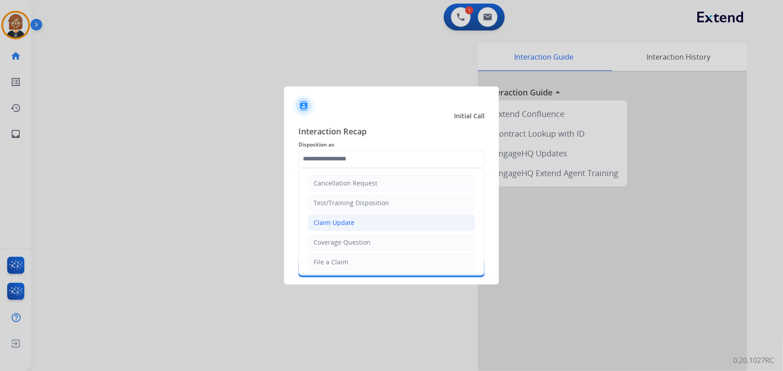
click at [391, 222] on li "Claim Update" at bounding box center [391, 222] width 167 height 17
type input "**********"
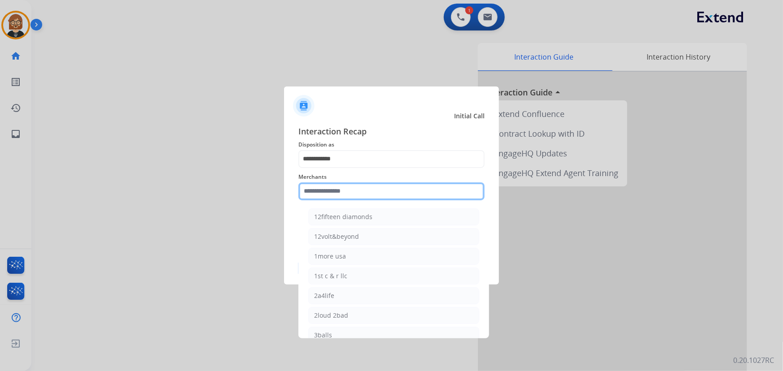
click at [389, 196] on input "text" at bounding box center [391, 192] width 186 height 18
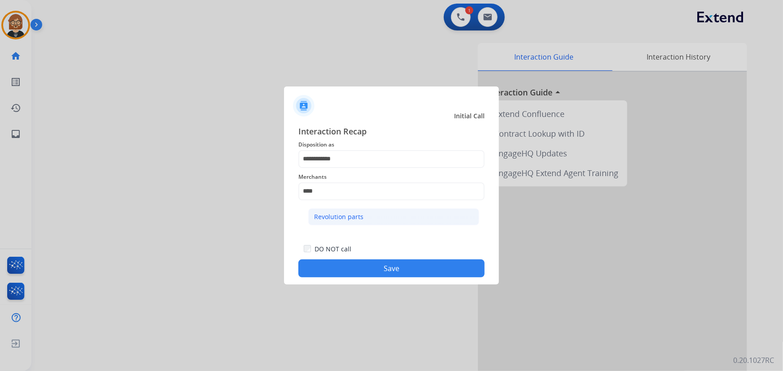
click at [383, 218] on li "Revolution parts" at bounding box center [393, 217] width 171 height 17
type input "**********"
click at [397, 267] on button "Save" at bounding box center [391, 269] width 186 height 18
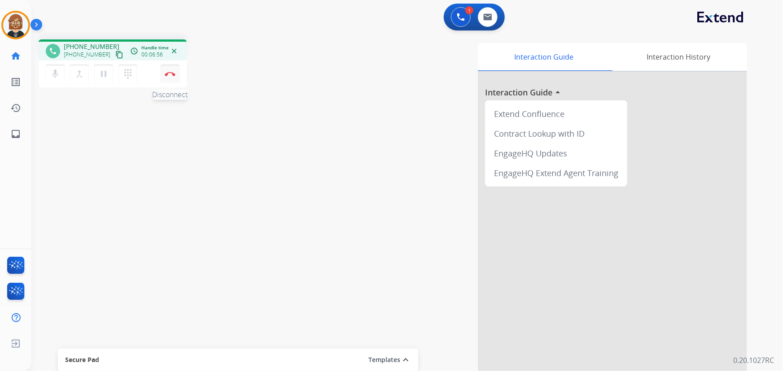
click at [170, 74] on img at bounding box center [170, 74] width 11 height 4
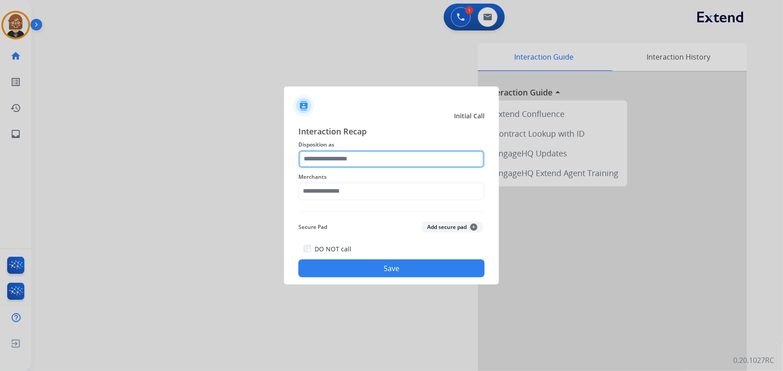
click at [367, 157] on input "text" at bounding box center [391, 159] width 186 height 18
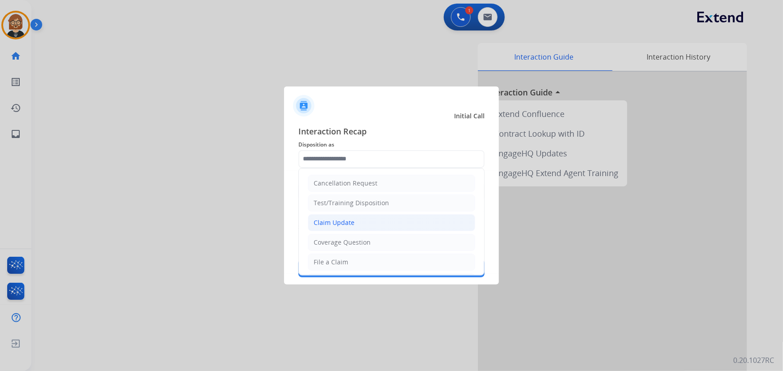
click at [366, 223] on li "Claim Update" at bounding box center [391, 222] width 167 height 17
type input "**********"
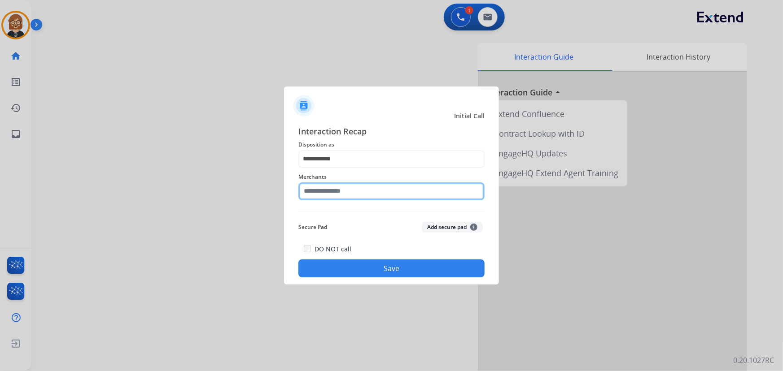
drag, startPoint x: 368, startPoint y: 195, endPoint x: 368, endPoint y: 201, distance: 6.3
click at [368, 201] on div "Merchants" at bounding box center [391, 186] width 186 height 36
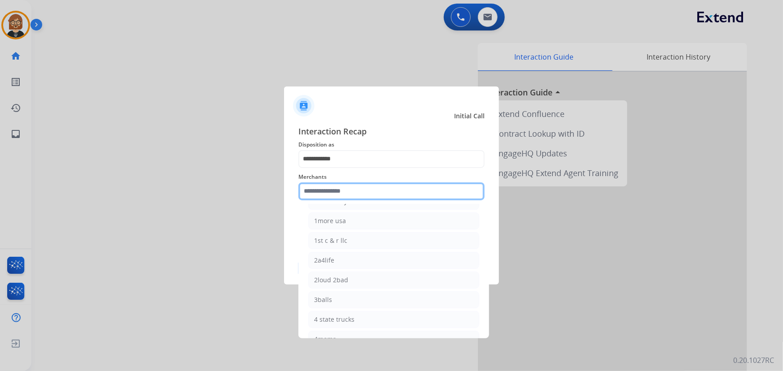
scroll to position [81, 0]
click at [370, 189] on input "text" at bounding box center [391, 192] width 186 height 18
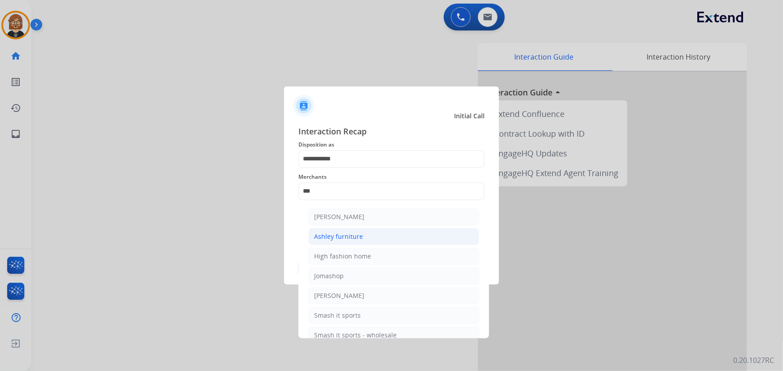
click at [377, 235] on li "Ashley furniture" at bounding box center [393, 236] width 171 height 17
type input "**********"
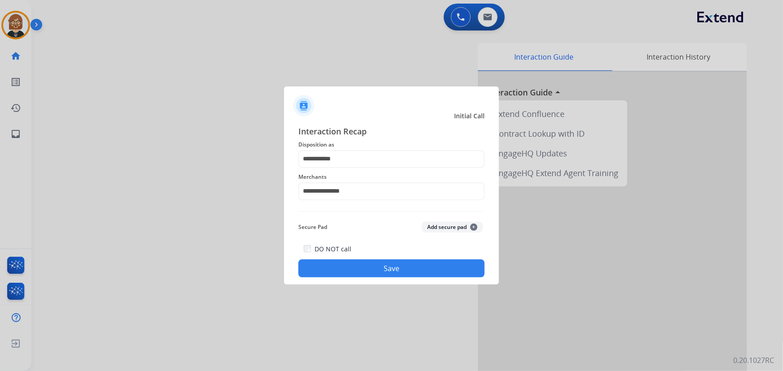
click at [400, 278] on div "DO NOT call Save" at bounding box center [391, 261] width 186 height 34
click at [394, 268] on button "Save" at bounding box center [391, 269] width 186 height 18
